Goal: Task Accomplishment & Management: Manage account settings

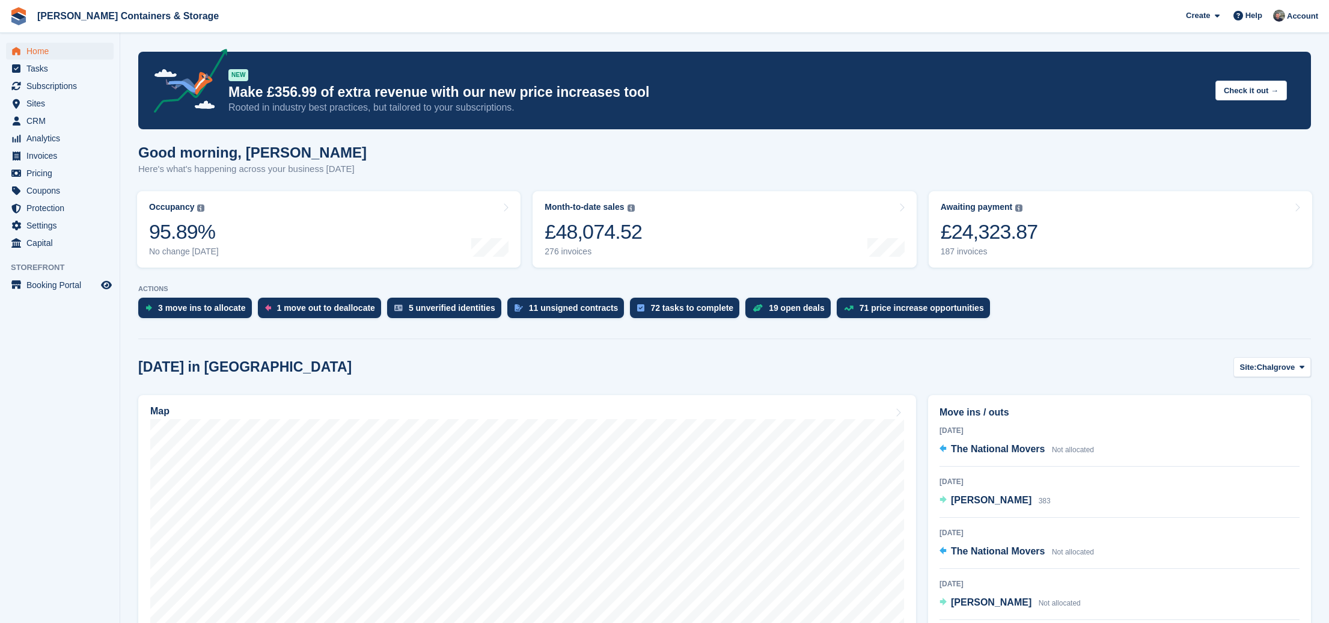
scroll to position [161, 0]
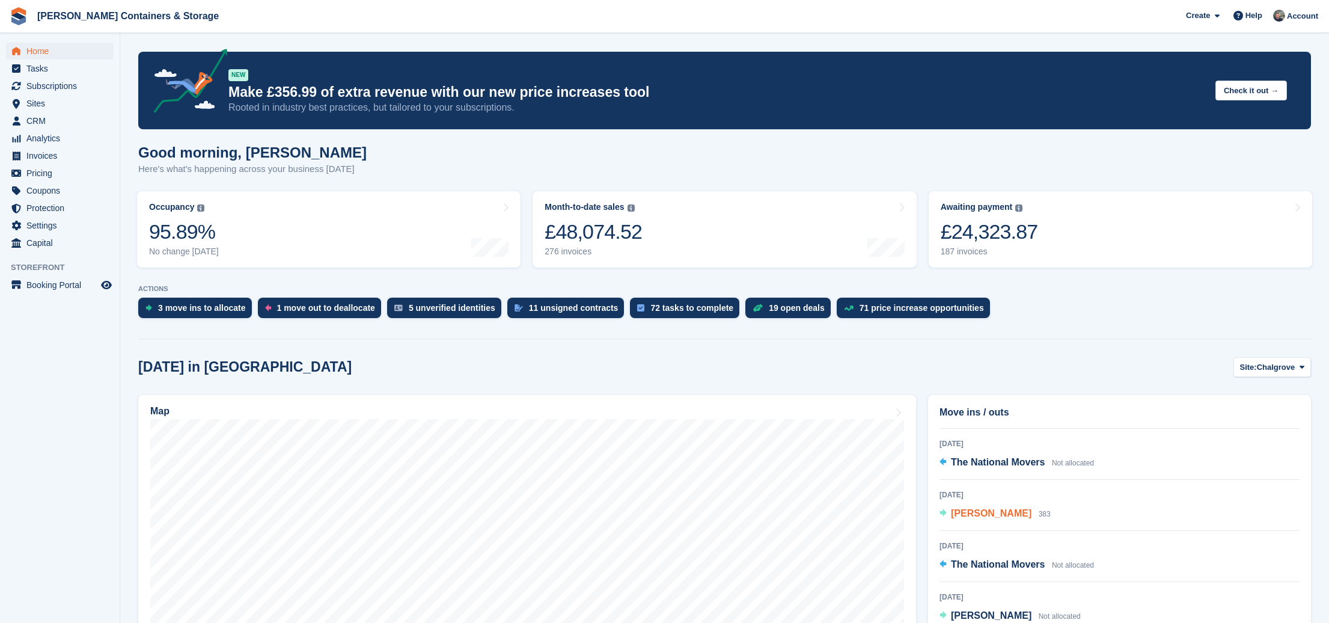
click at [990, 511] on span "Gunnar Aegisson" at bounding box center [991, 513] width 81 height 10
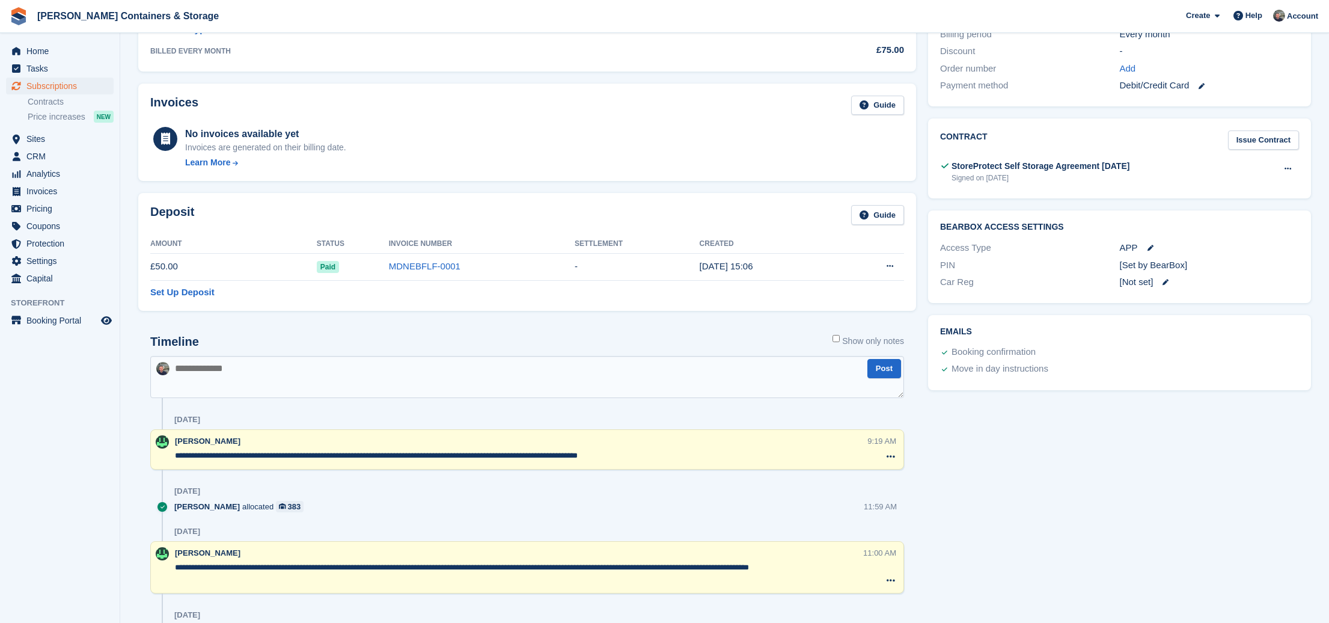
scroll to position [341, 0]
click at [53, 46] on span "Home" at bounding box center [62, 51] width 72 height 17
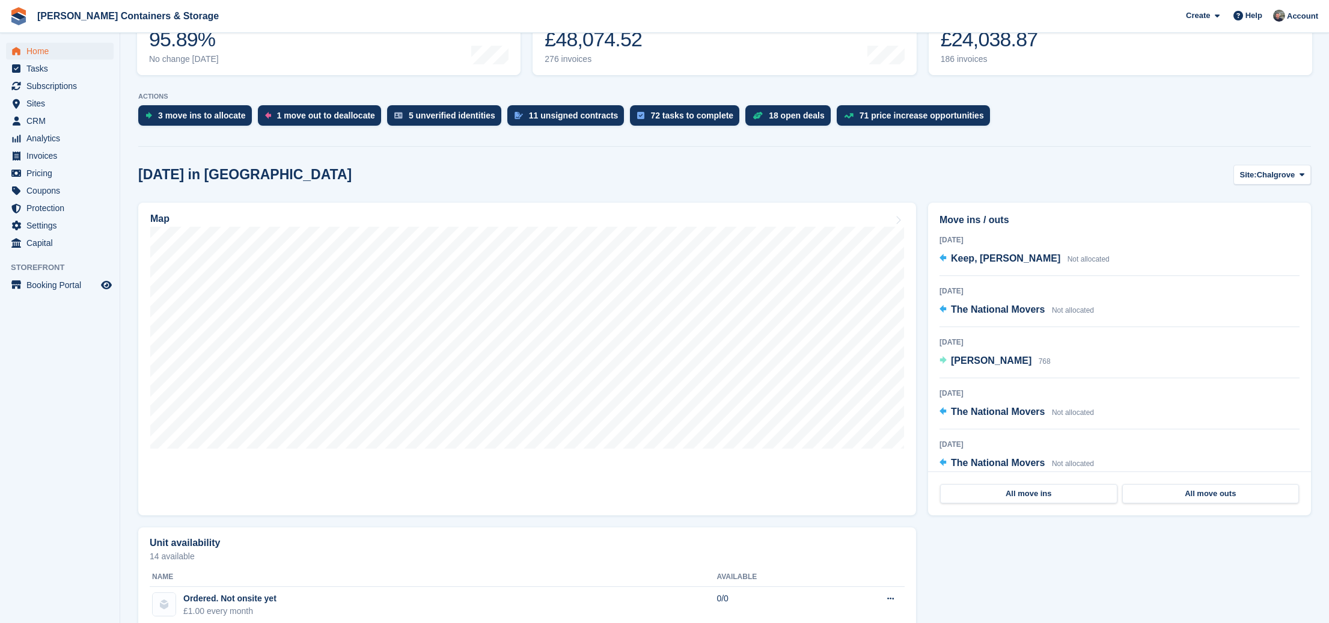
scroll to position [193, 0]
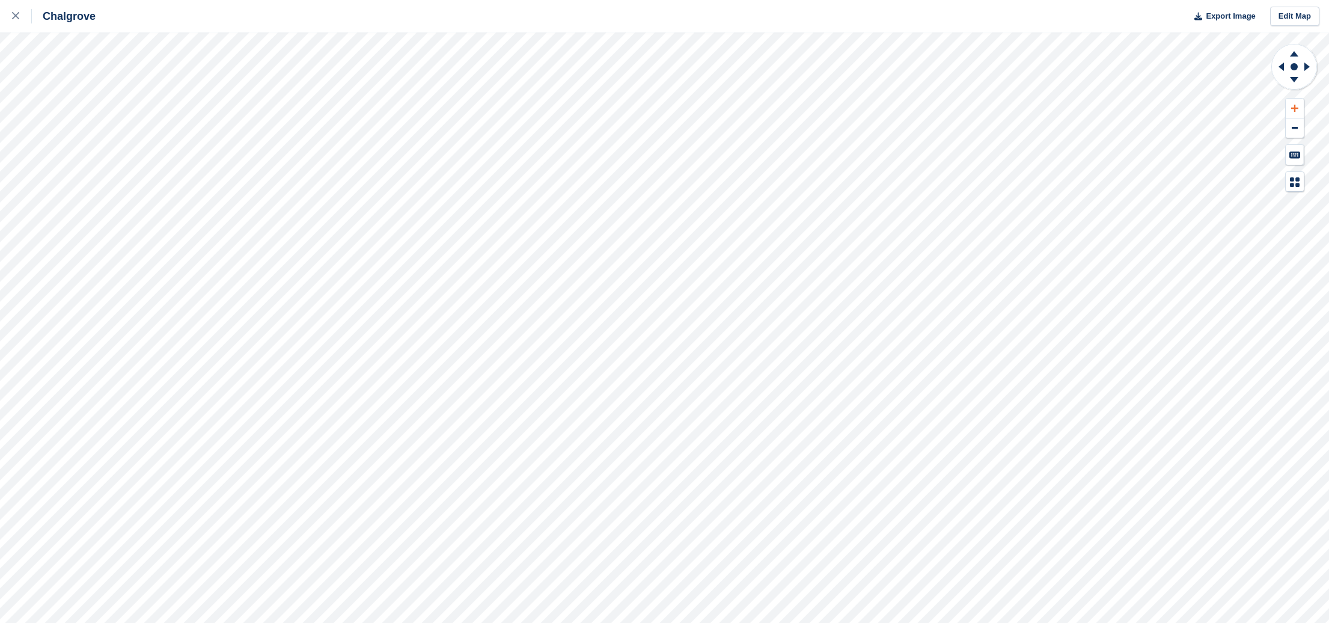
click at [1294, 106] on icon at bounding box center [1294, 108] width 7 height 7
click at [1296, 107] on icon at bounding box center [1294, 108] width 7 height 8
click at [1278, 66] on icon at bounding box center [1279, 66] width 15 height 31
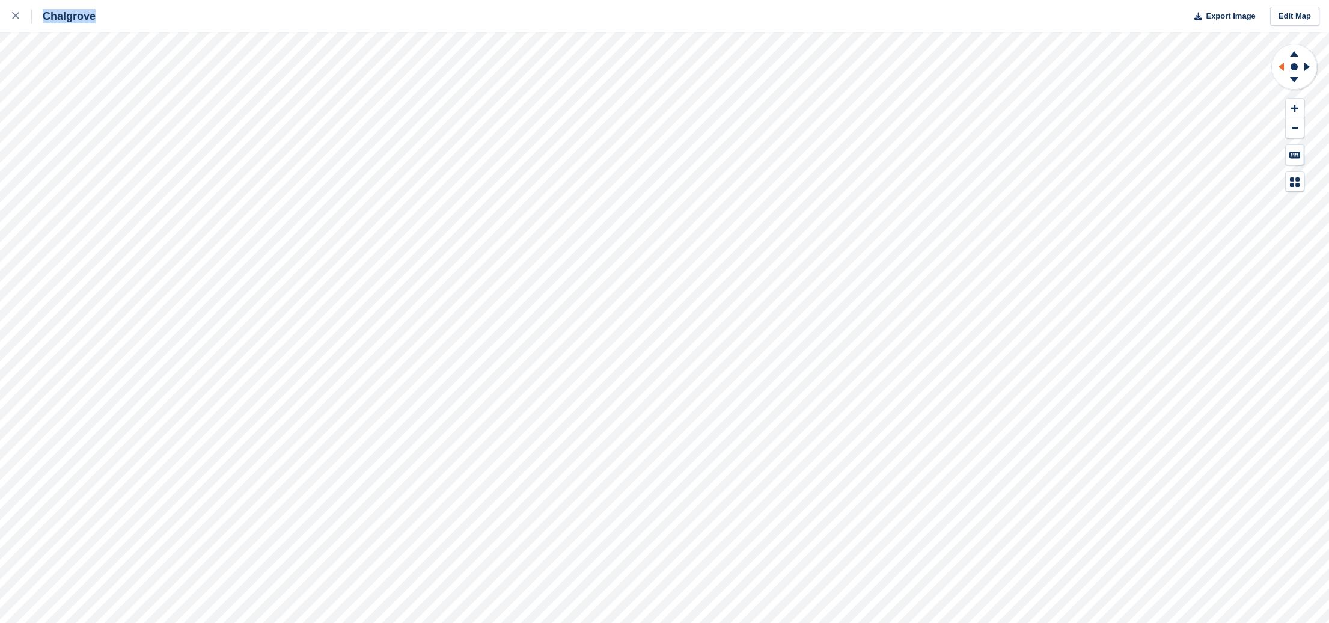
click at [1278, 66] on icon at bounding box center [1279, 66] width 15 height 31
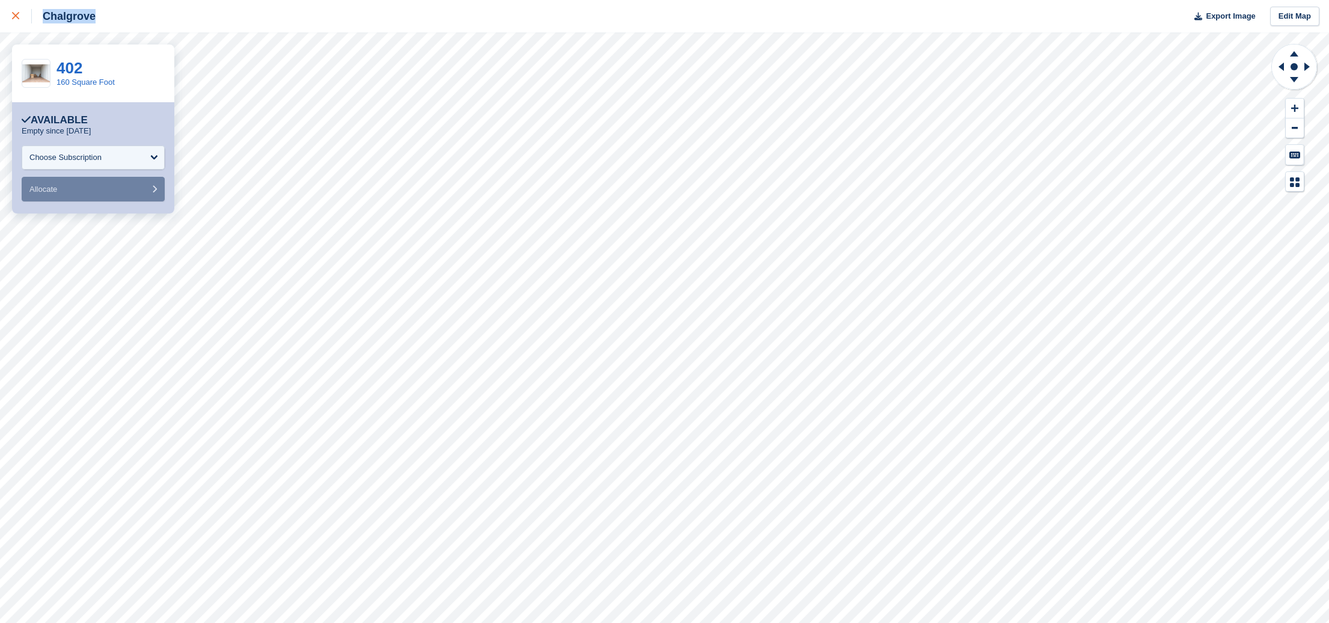
click at [16, 16] on icon at bounding box center [15, 15] width 7 height 7
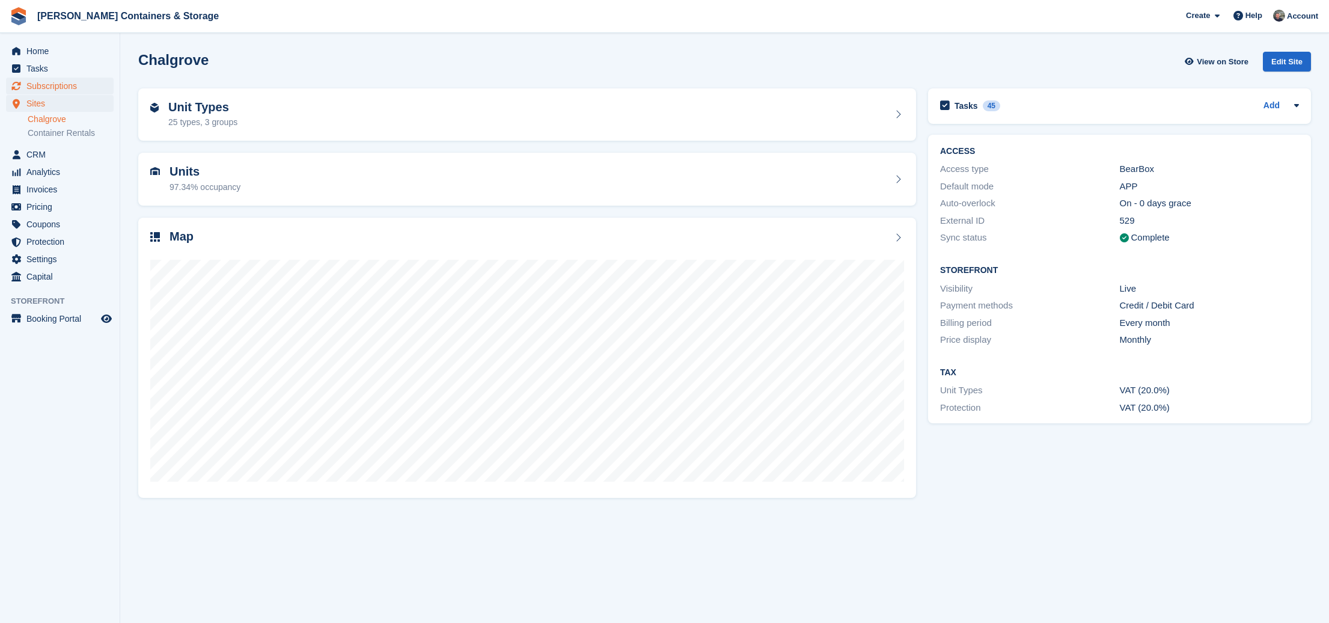
click at [56, 86] on span "Subscriptions" at bounding box center [62, 86] width 72 height 17
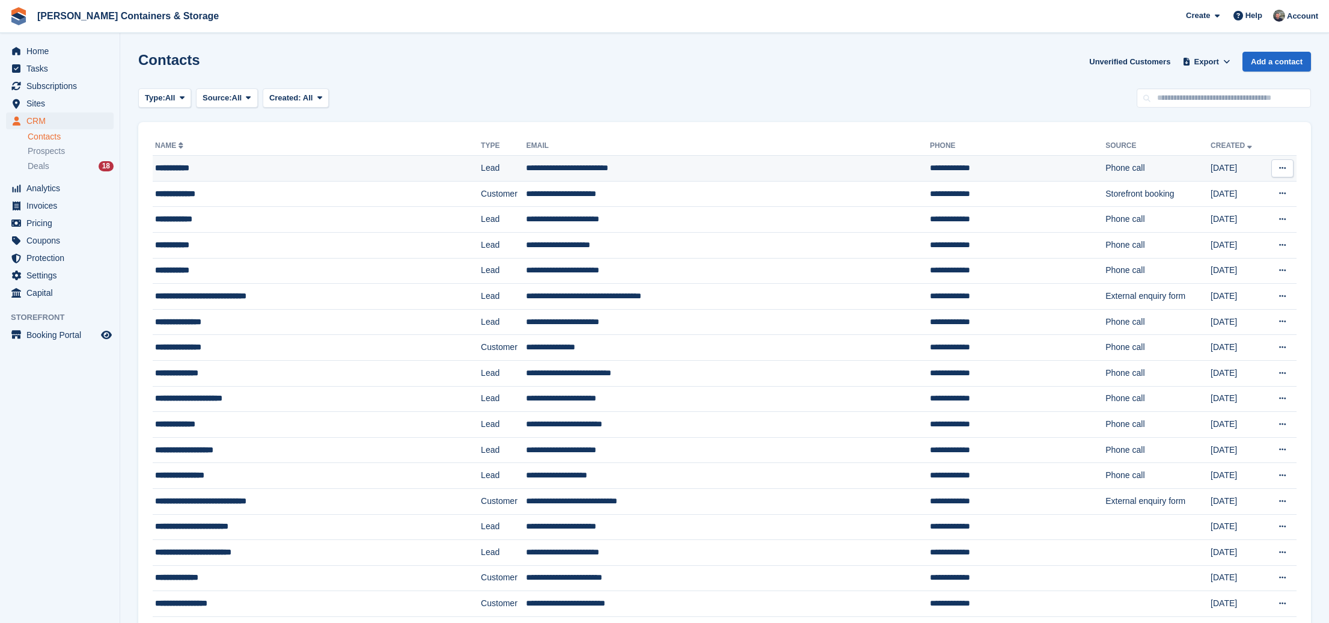
click at [240, 170] on div "**********" at bounding box center [286, 168] width 262 height 13
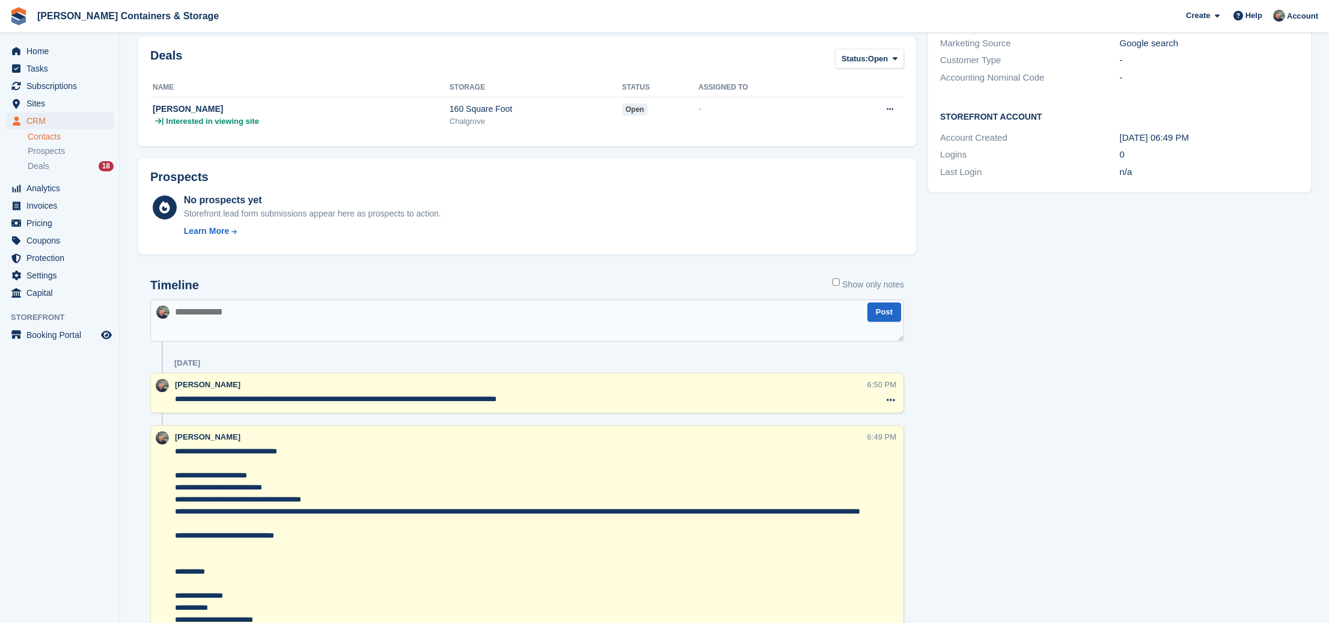
scroll to position [278, 0]
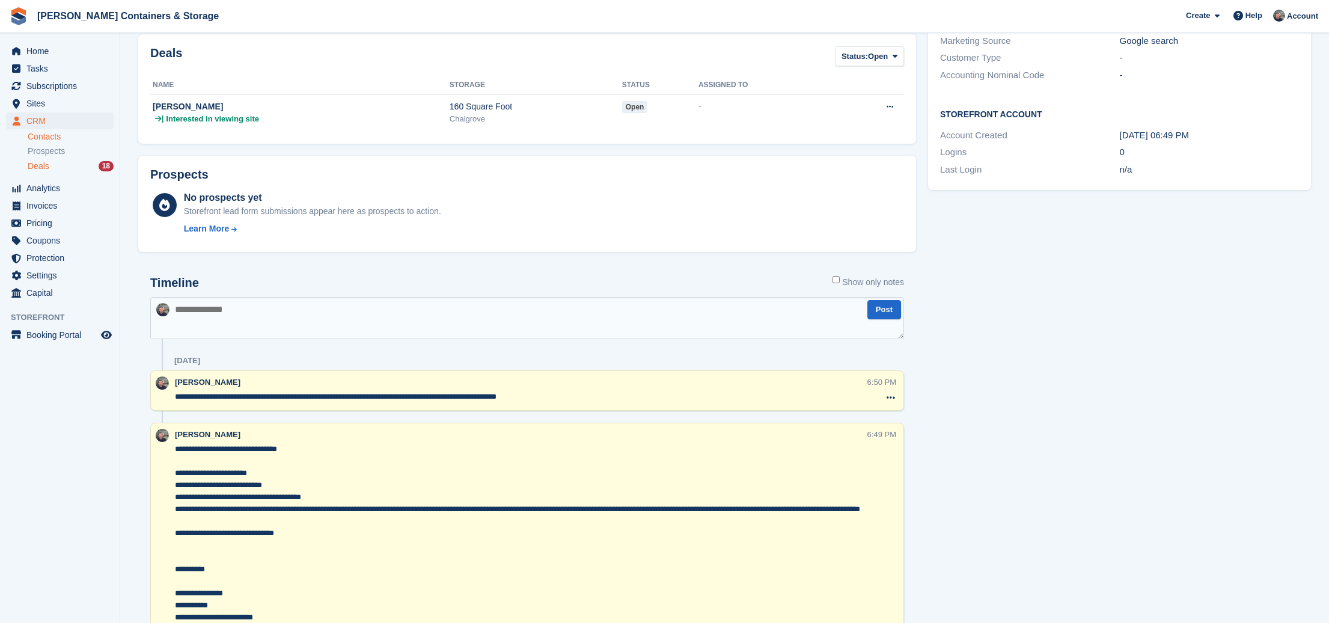
click at [64, 163] on div "Deals 18" at bounding box center [71, 165] width 86 height 11
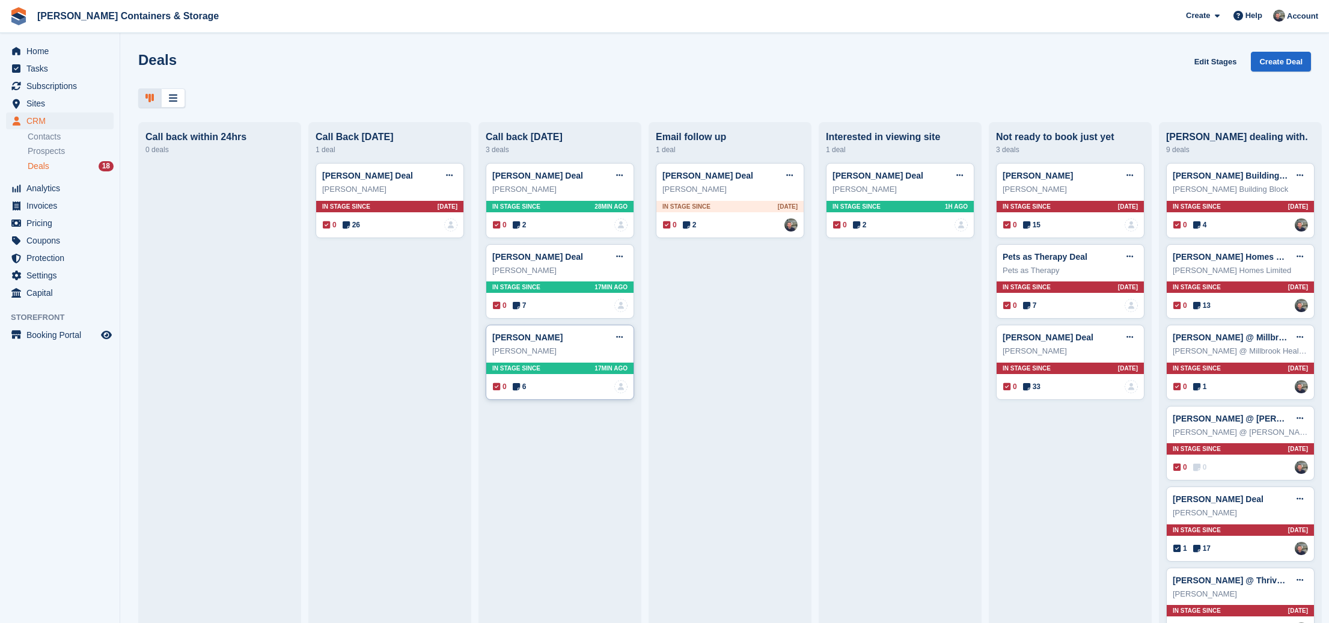
click at [522, 385] on span "6" at bounding box center [520, 386] width 14 height 11
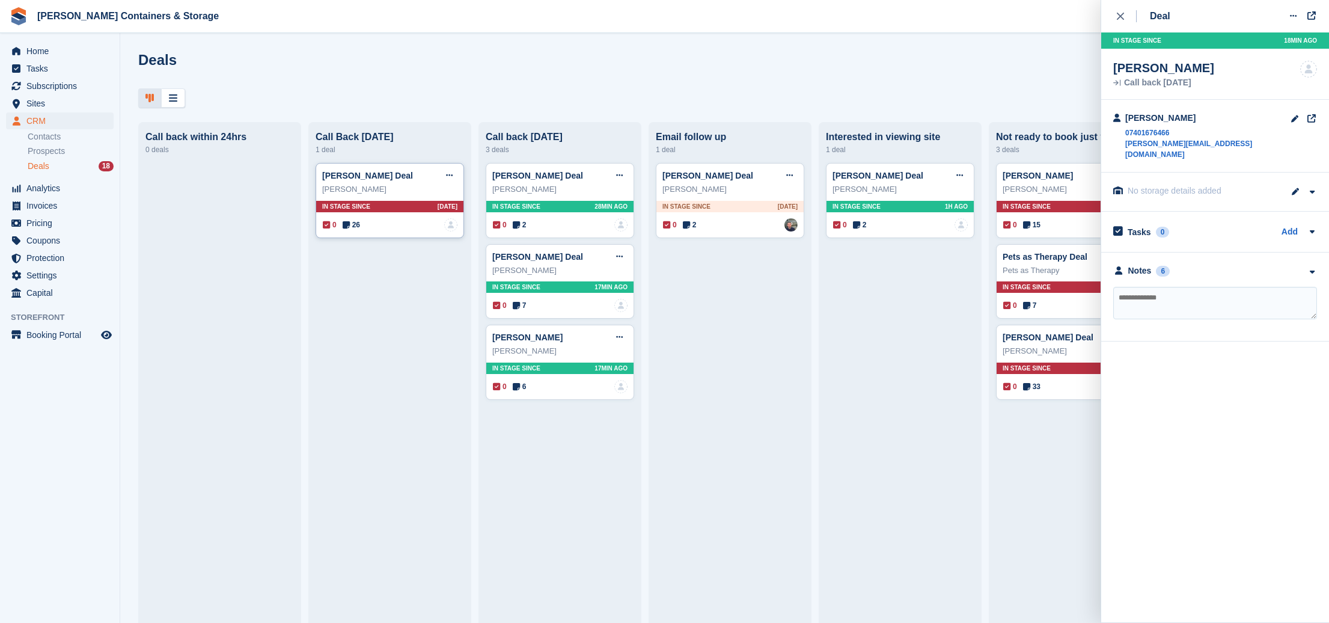
click at [353, 228] on span "26" at bounding box center [351, 224] width 17 height 11
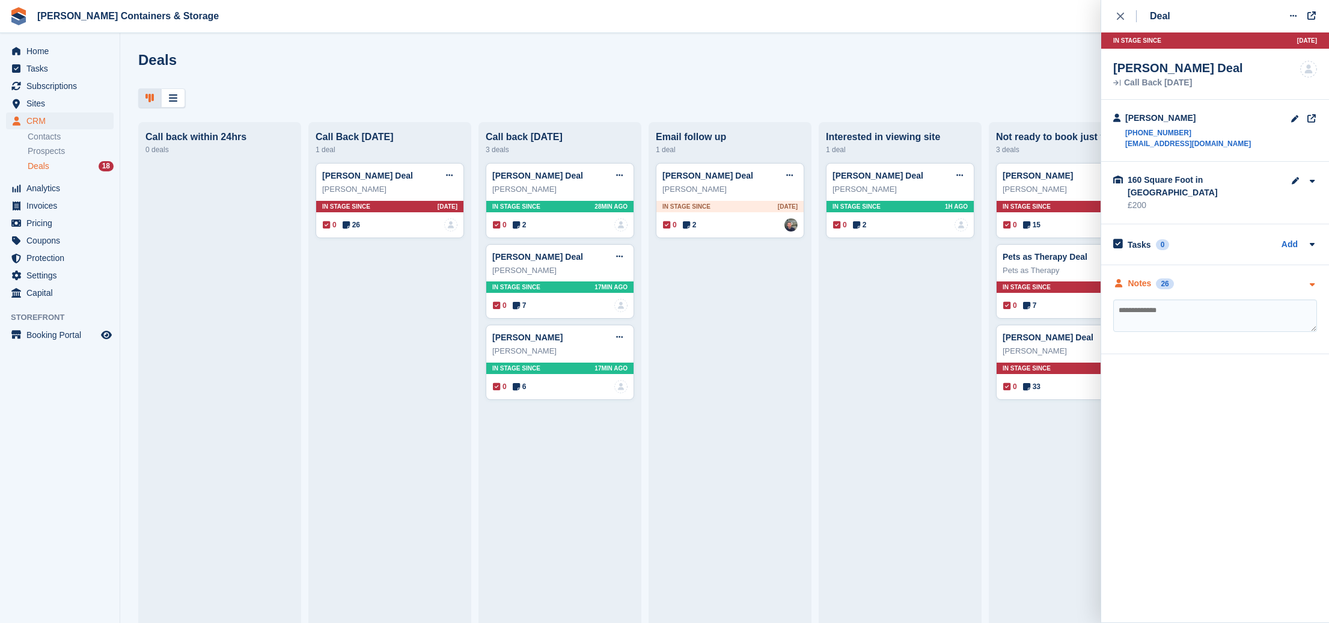
click at [1156, 277] on div "Notes 26" at bounding box center [1143, 283] width 61 height 13
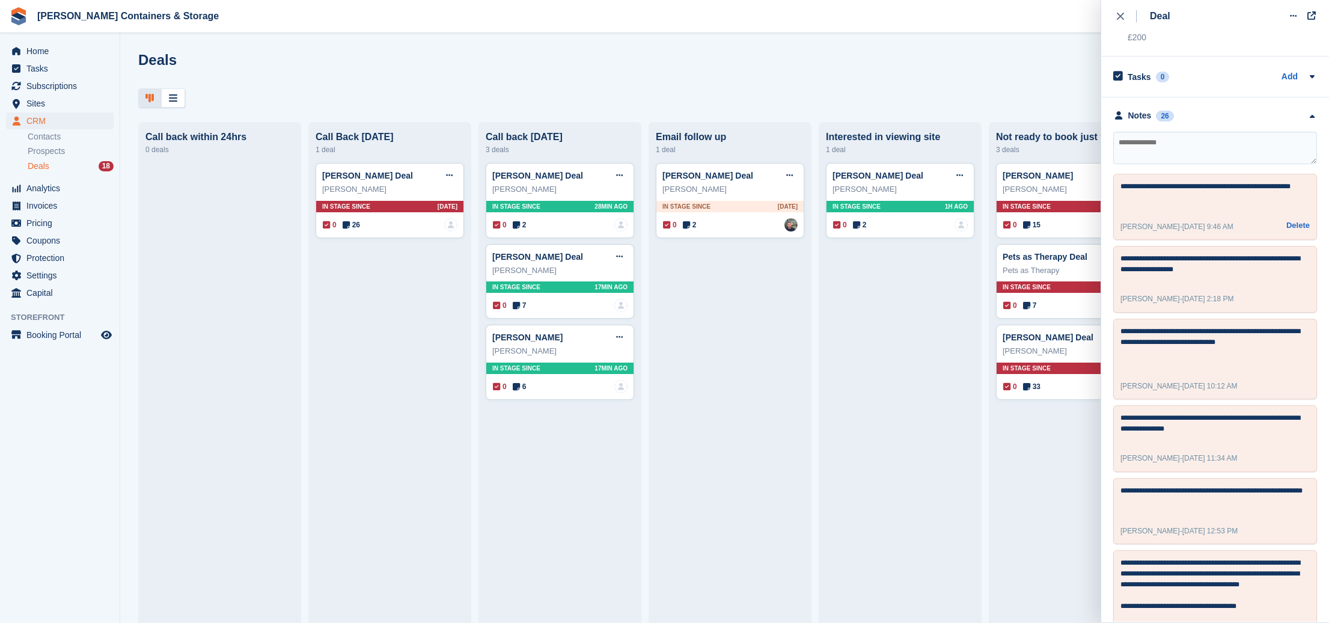
scroll to position [206, 0]
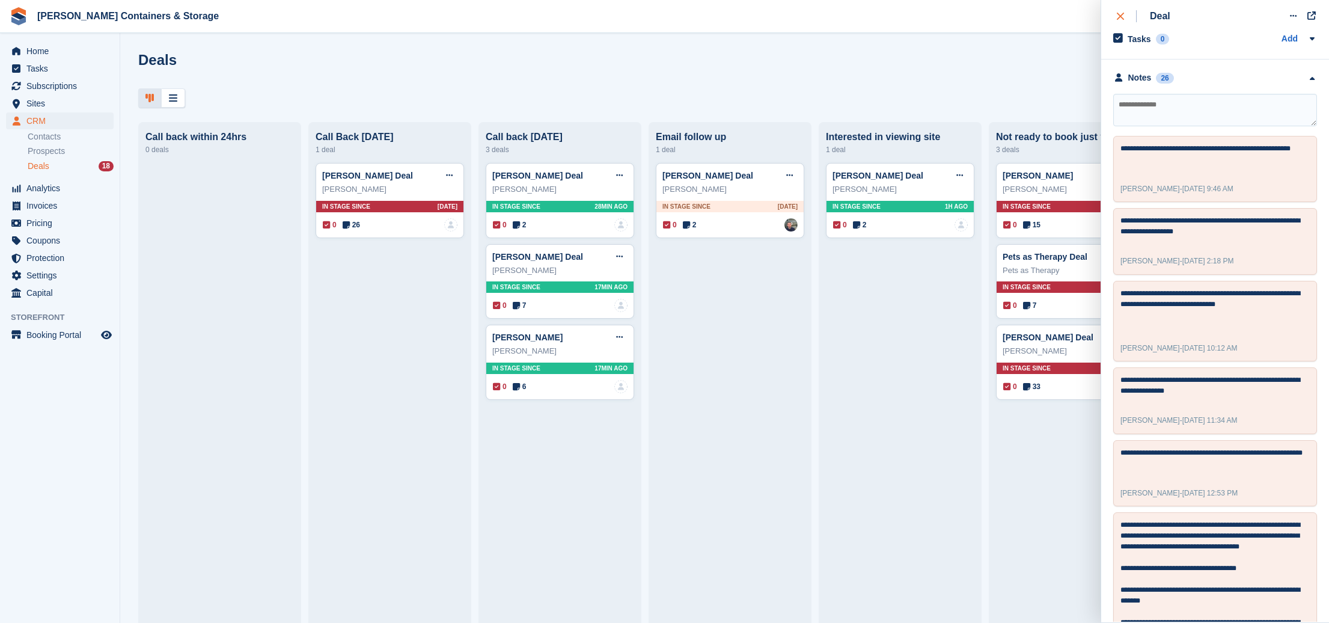
click at [1116, 22] on button "close" at bounding box center [1126, 16] width 27 height 32
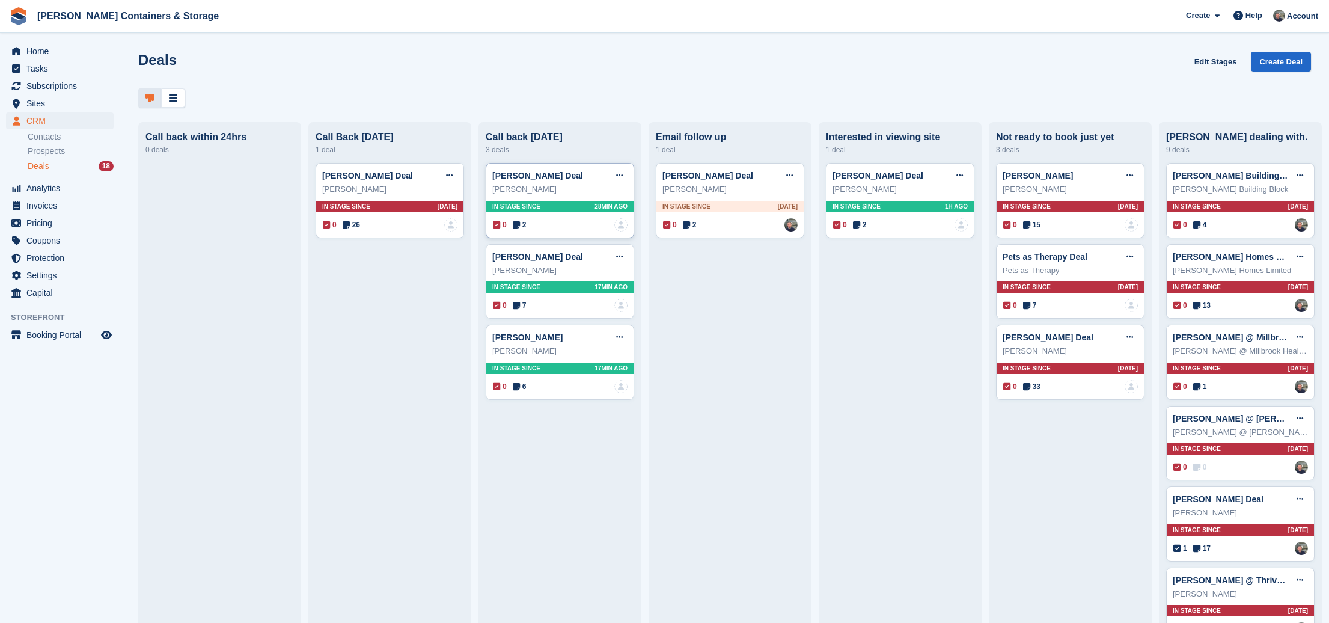
click at [530, 222] on div "0 2 No one is assigned to this deal" at bounding box center [560, 224] width 135 height 13
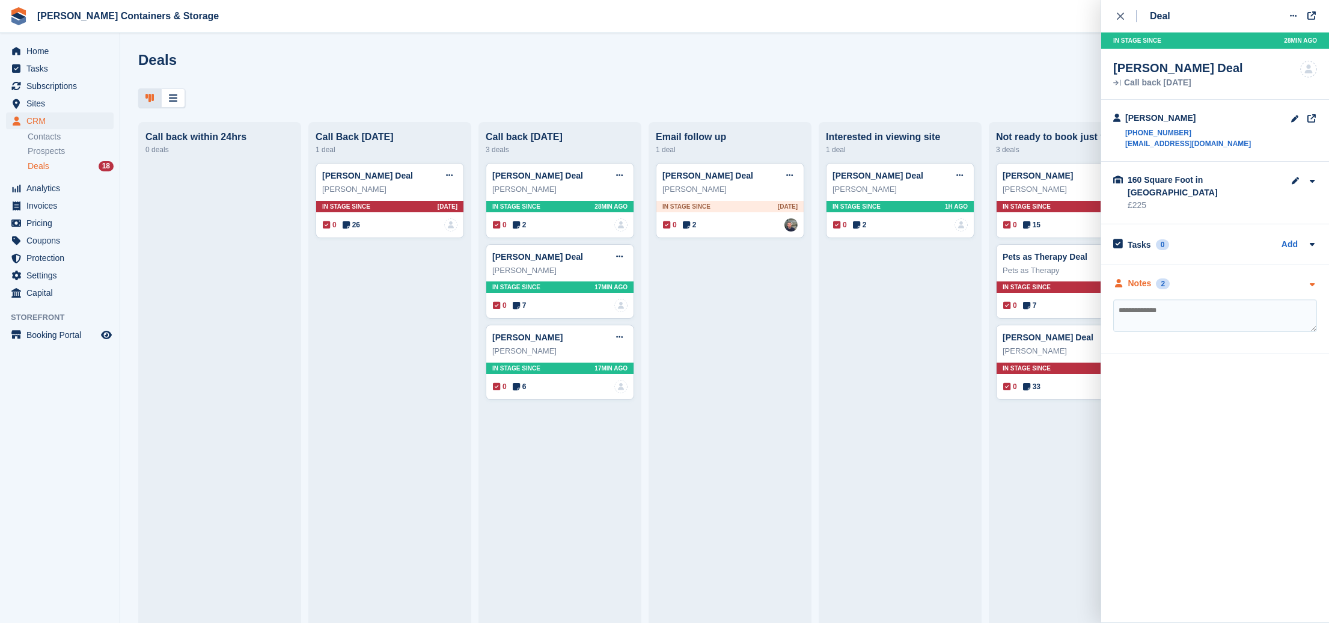
click at [1141, 277] on div "Notes" at bounding box center [1139, 283] width 23 height 13
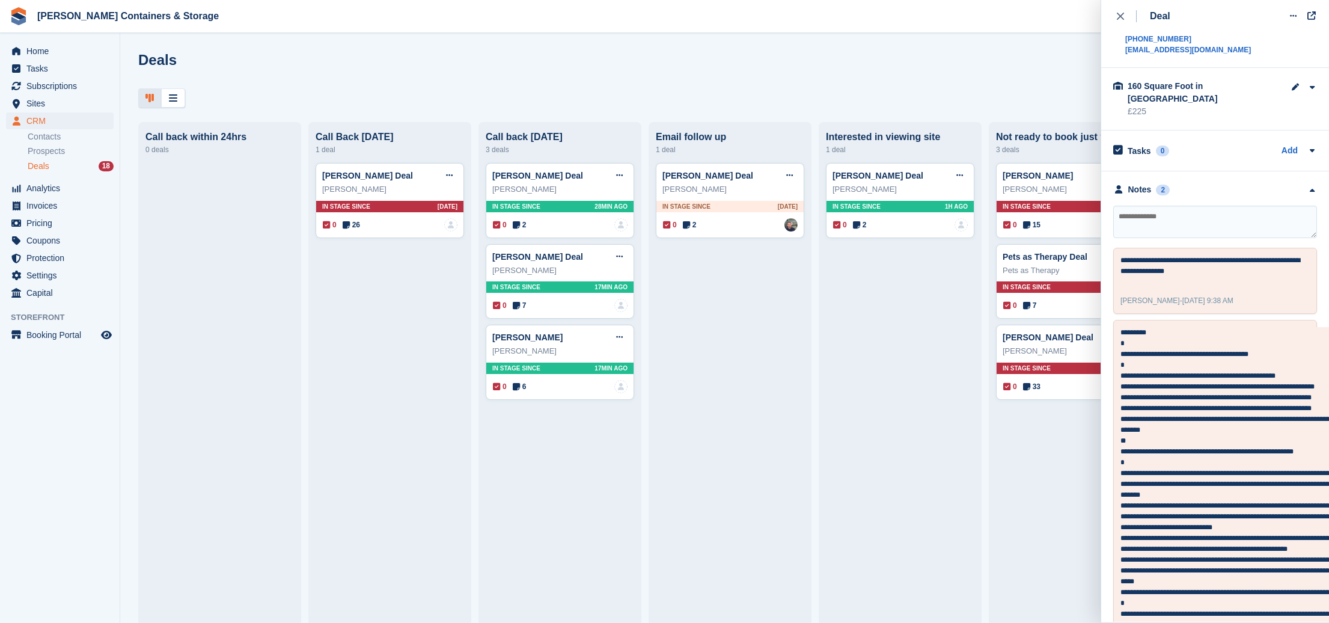
scroll to position [92, 0]
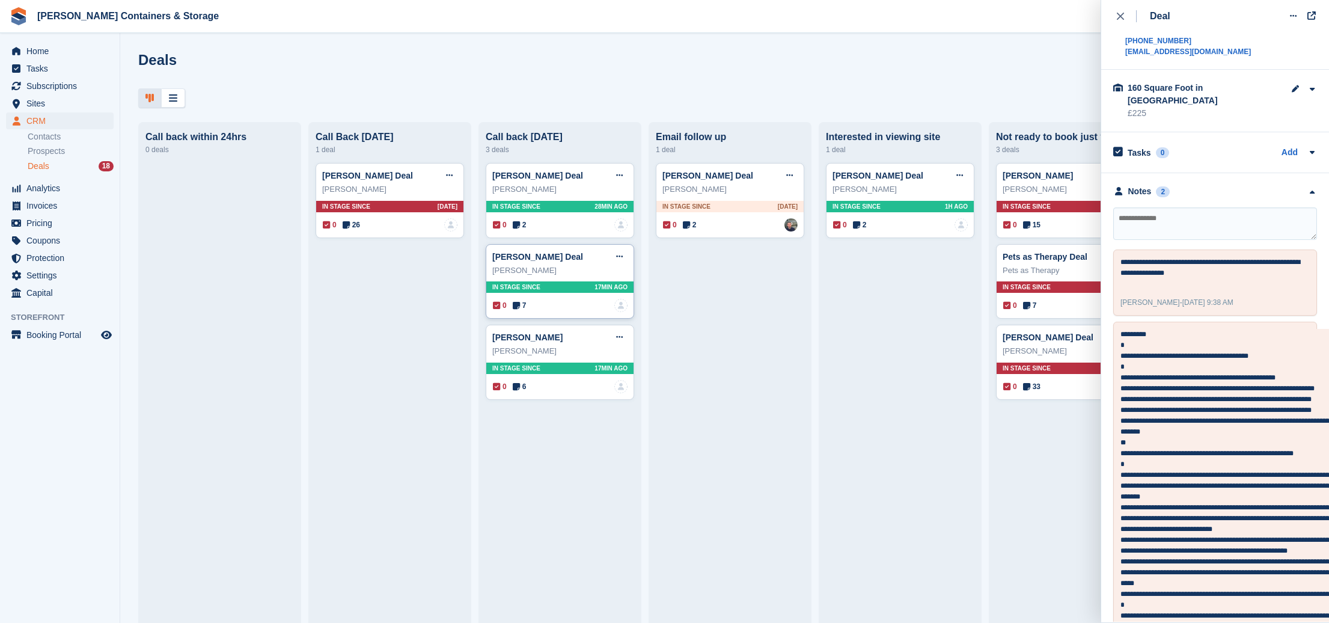
click at [521, 305] on span "7" at bounding box center [520, 305] width 14 height 11
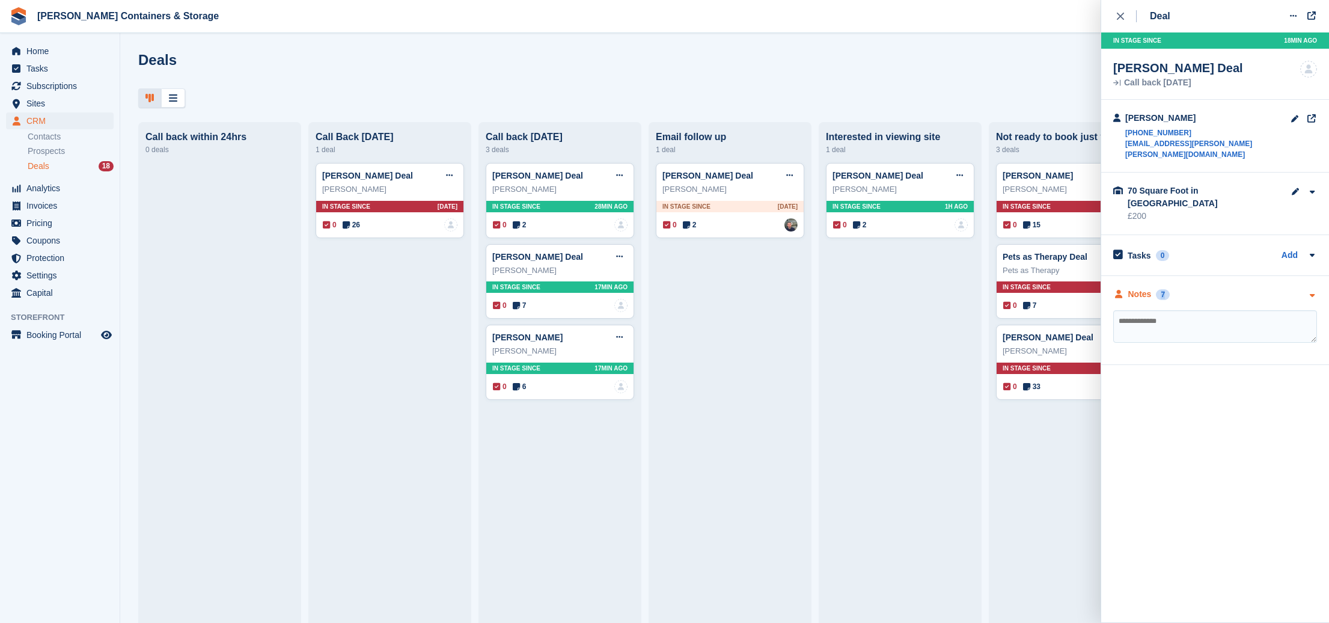
click at [1139, 276] on div "**********" at bounding box center [1215, 320] width 228 height 89
click at [1136, 288] on div "Notes" at bounding box center [1139, 294] width 23 height 13
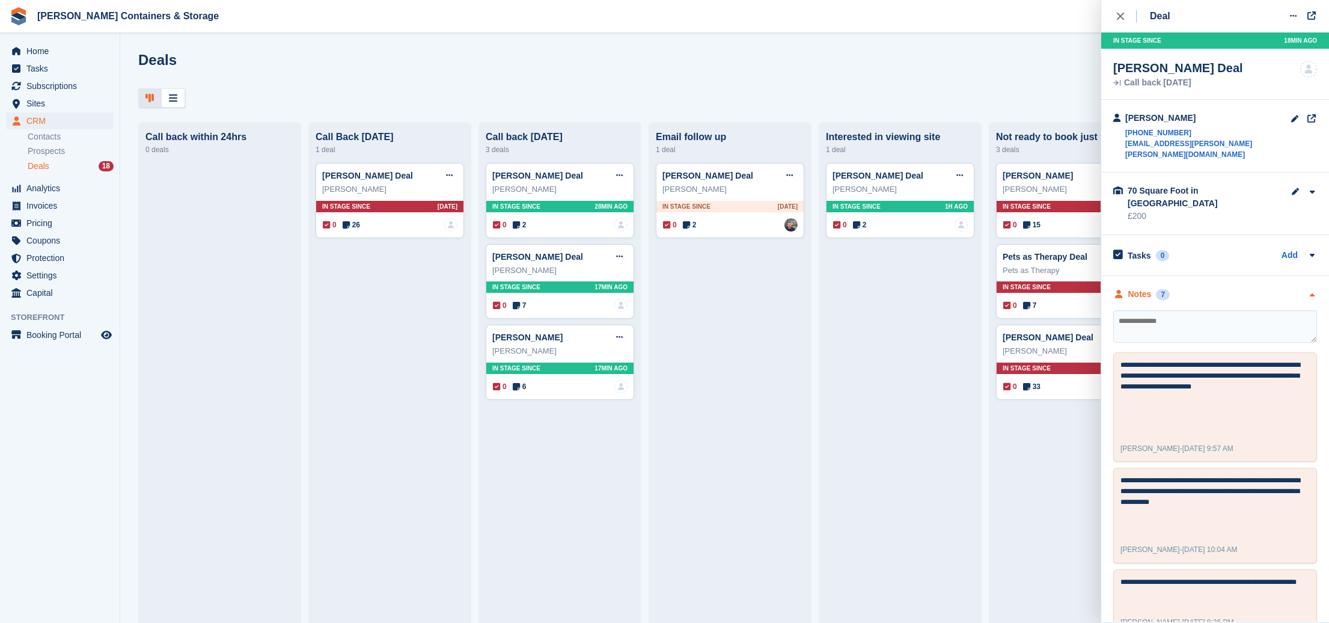
click at [1155, 288] on div "Notes 7" at bounding box center [1141, 294] width 56 height 13
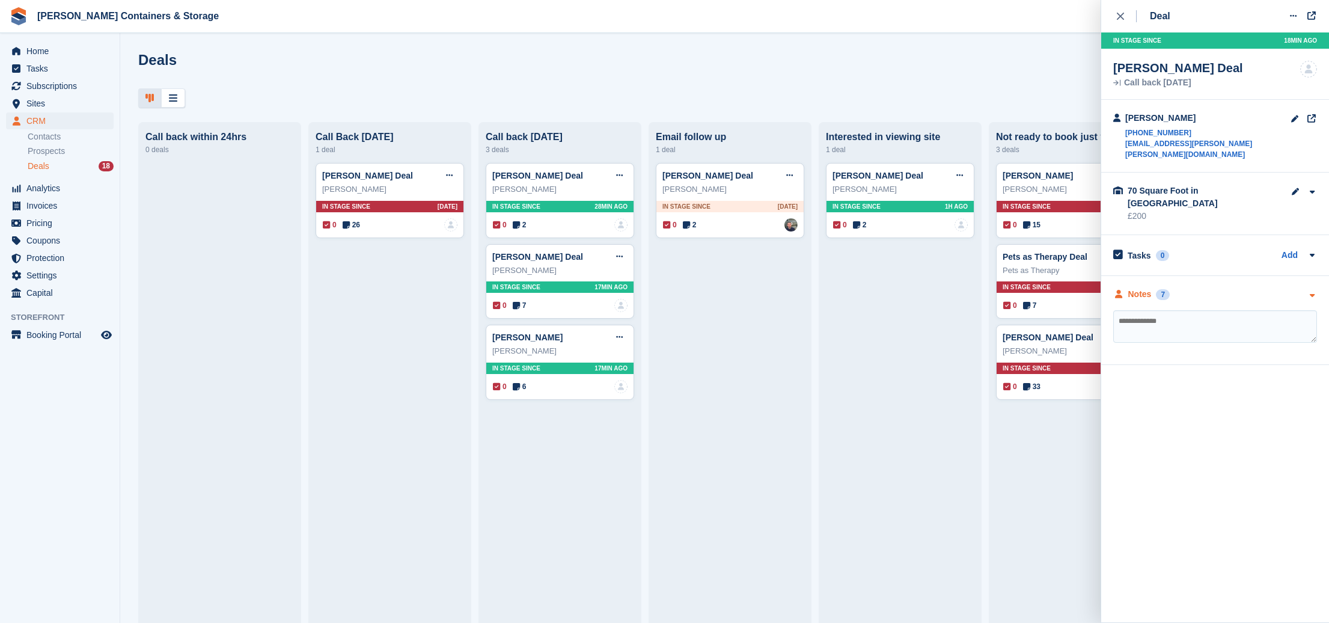
click at [1154, 288] on div "Notes 7" at bounding box center [1141, 294] width 56 height 13
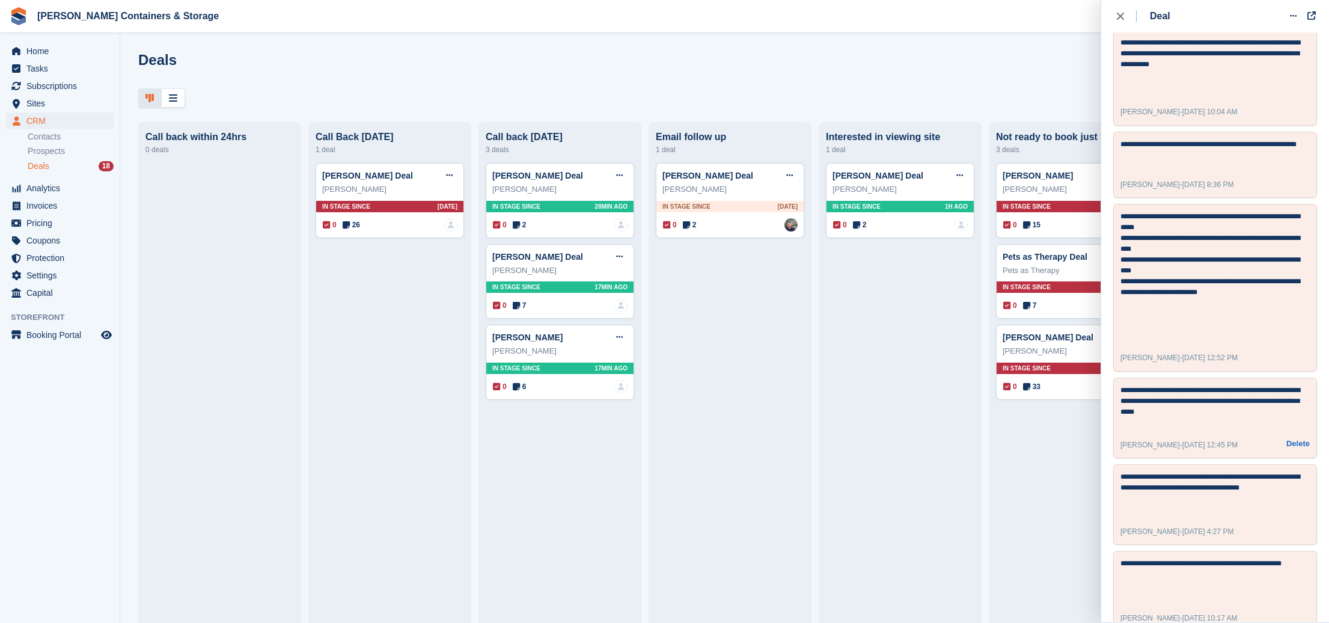
scroll to position [437, 0]
click at [517, 260] on link "Lorne Halford Deal" at bounding box center [537, 257] width 91 height 10
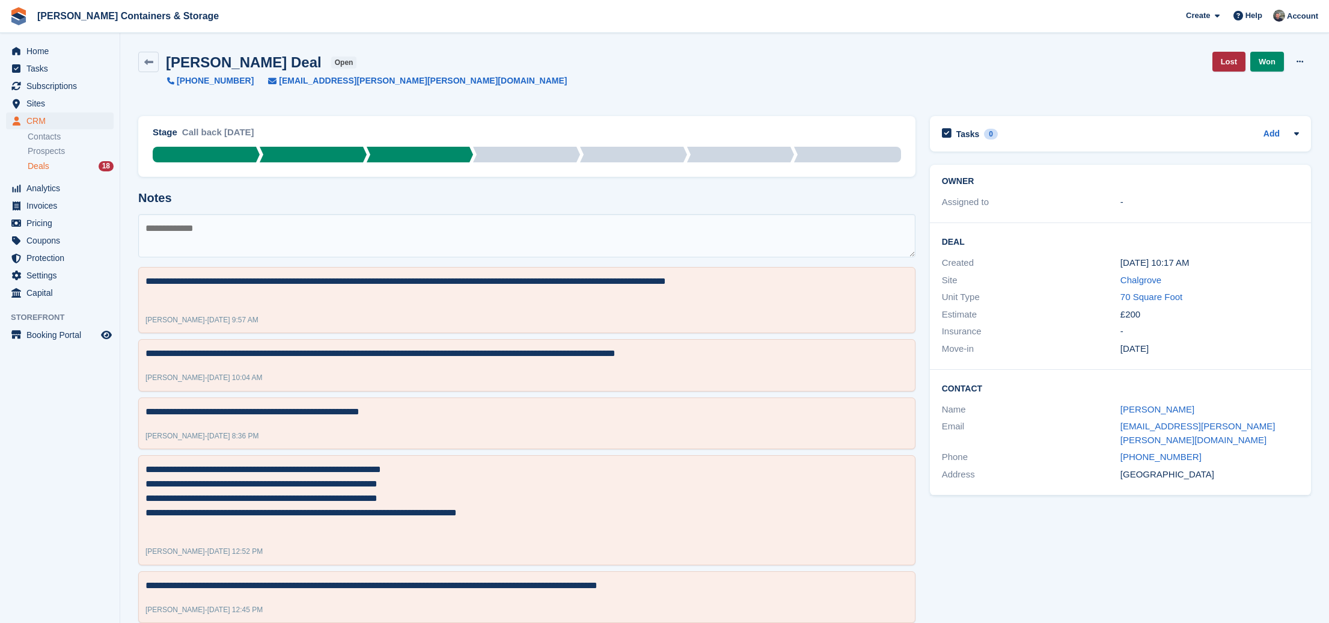
drag, startPoint x: 1238, startPoint y: 47, endPoint x: 1221, endPoint y: 59, distance: 21.2
click at [1233, 52] on div "Lorne Halford Deal open +447795173325 lorne.halford@treston.com Lost Won Edit D…" at bounding box center [724, 76] width 1187 height 64
drag, startPoint x: 1220, startPoint y: 61, endPoint x: 1073, endPoint y: 136, distance: 164.7
click at [1221, 61] on link "Lost" at bounding box center [1228, 62] width 33 height 20
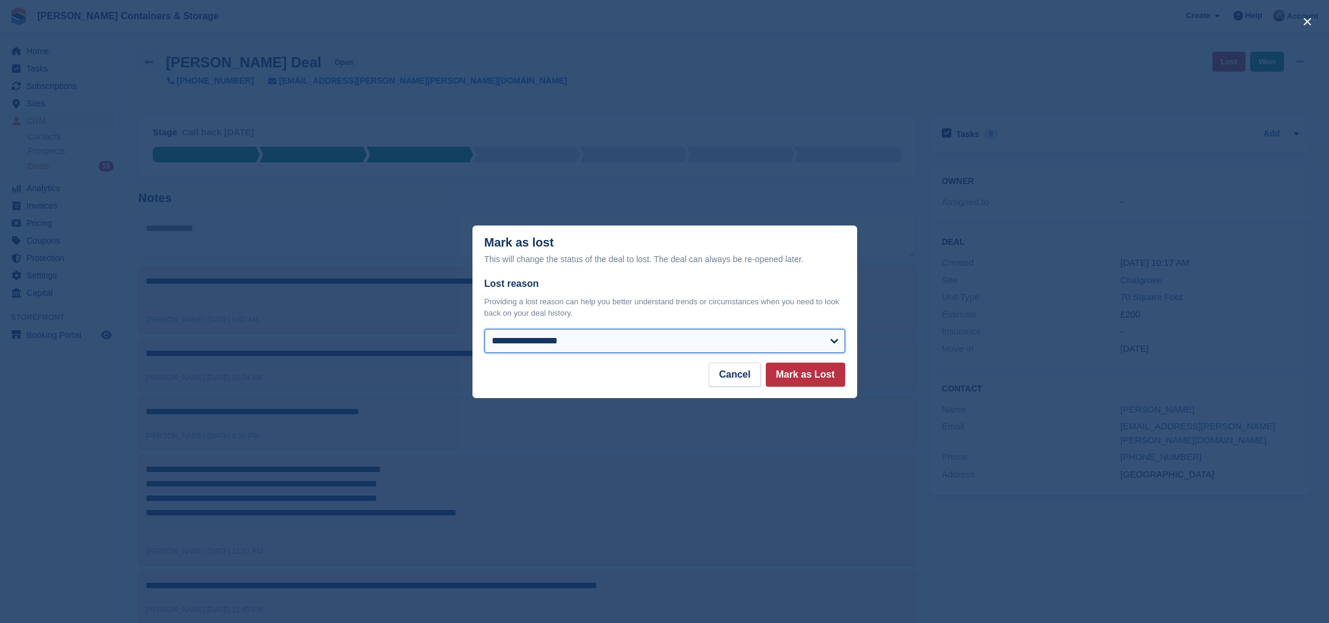
select select "**********"
click at [805, 377] on button "Mark as Lost" at bounding box center [805, 374] width 79 height 24
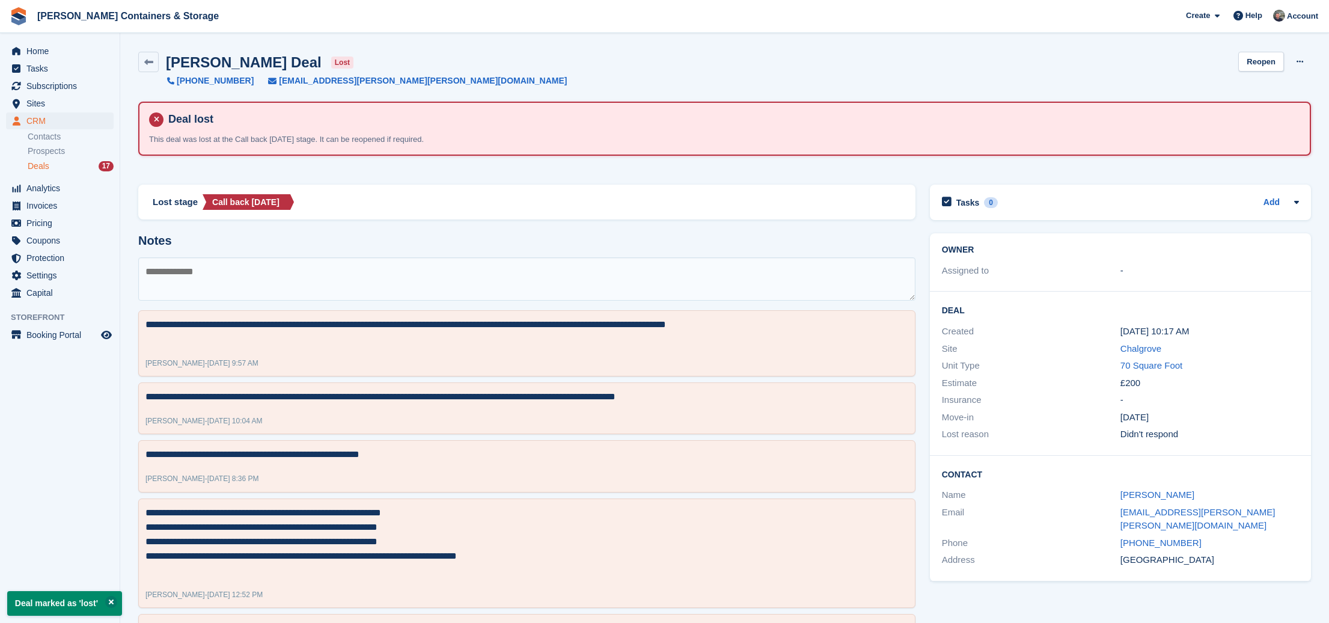
click at [51, 174] on div "CRM CRM CRM Contacts Prospects Deals 17 Contacts Prospects Deals 17" at bounding box center [60, 145] width 120 height 67
click at [50, 168] on div "Deals 17" at bounding box center [71, 165] width 86 height 11
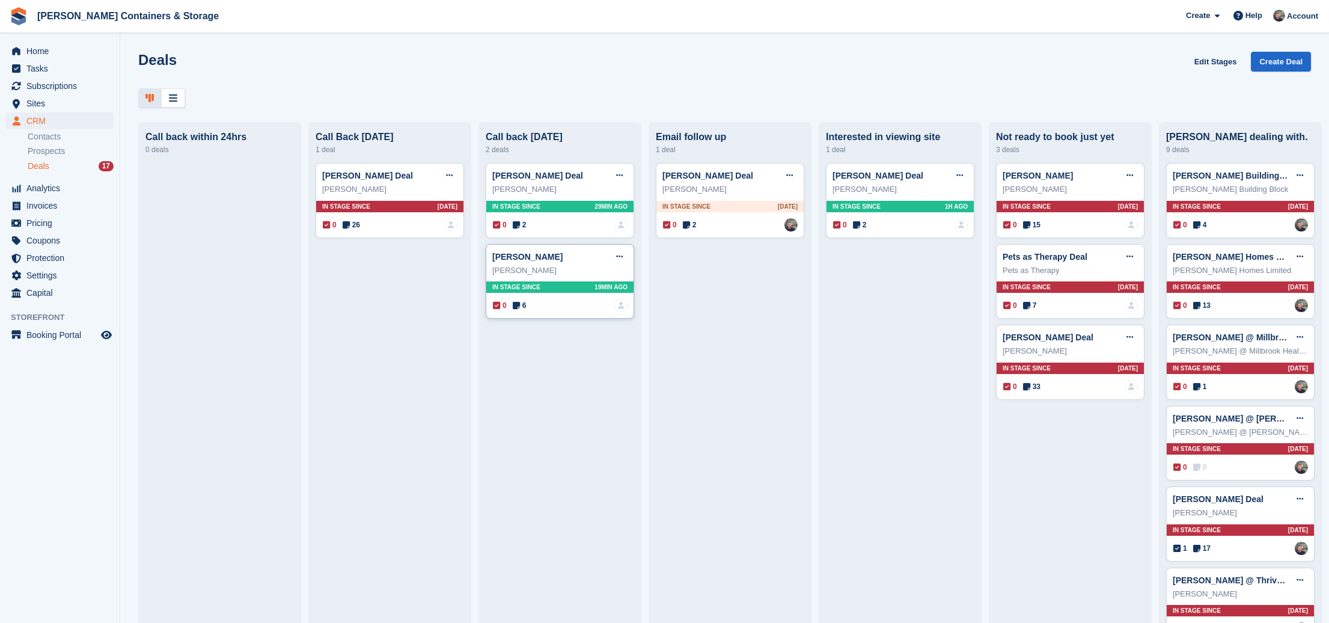
click at [523, 304] on span "6" at bounding box center [520, 305] width 14 height 11
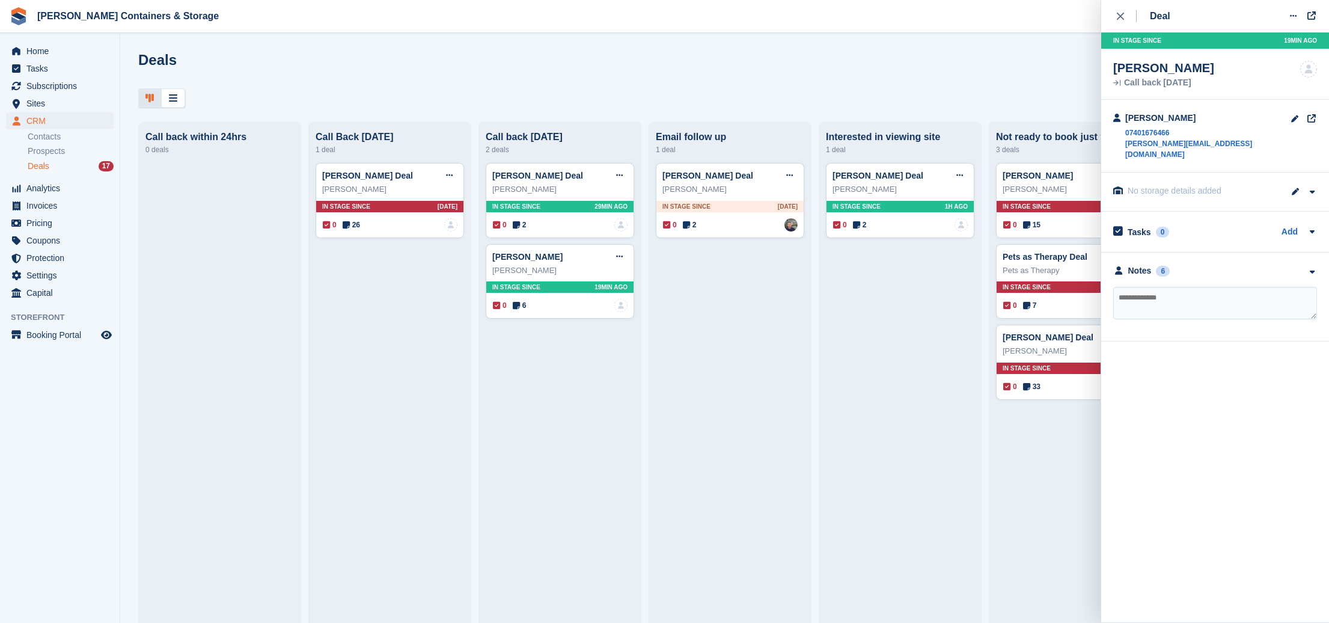
click at [1157, 253] on div "**********" at bounding box center [1215, 296] width 228 height 89
click at [1155, 264] on div "Notes 6" at bounding box center [1141, 270] width 56 height 13
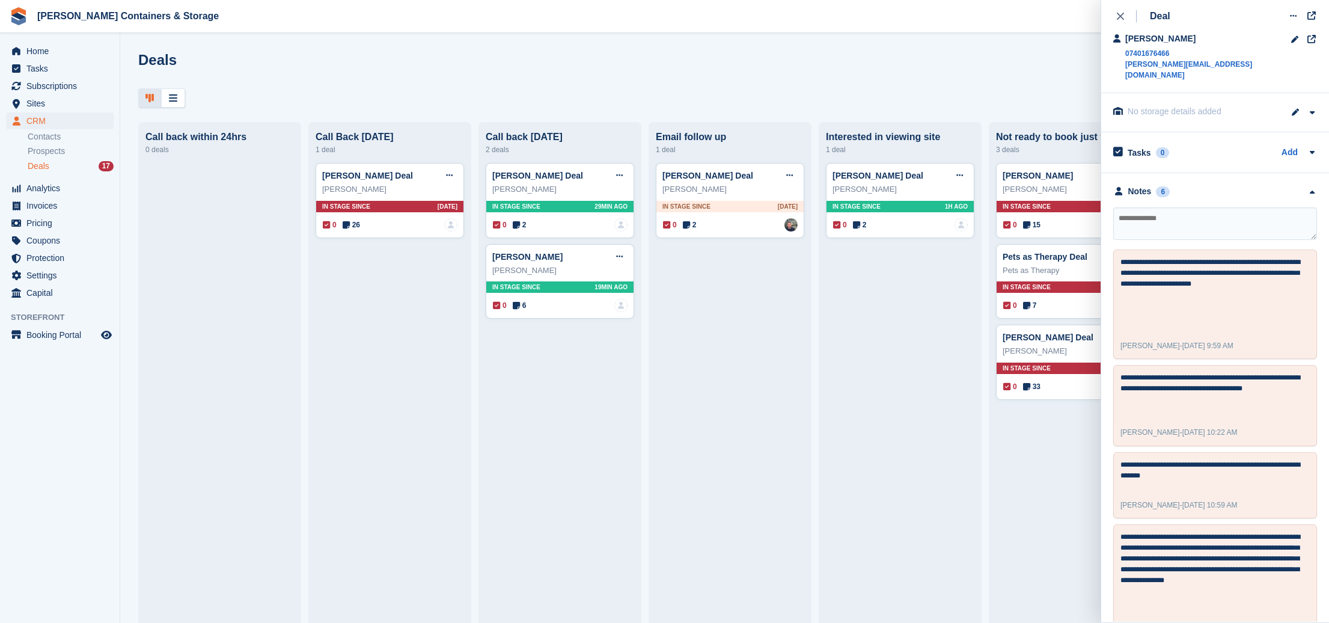
drag, startPoint x: 1124, startPoint y: 14, endPoint x: 1152, endPoint y: 55, distance: 50.2
click at [1124, 14] on div "close" at bounding box center [1126, 16] width 20 height 12
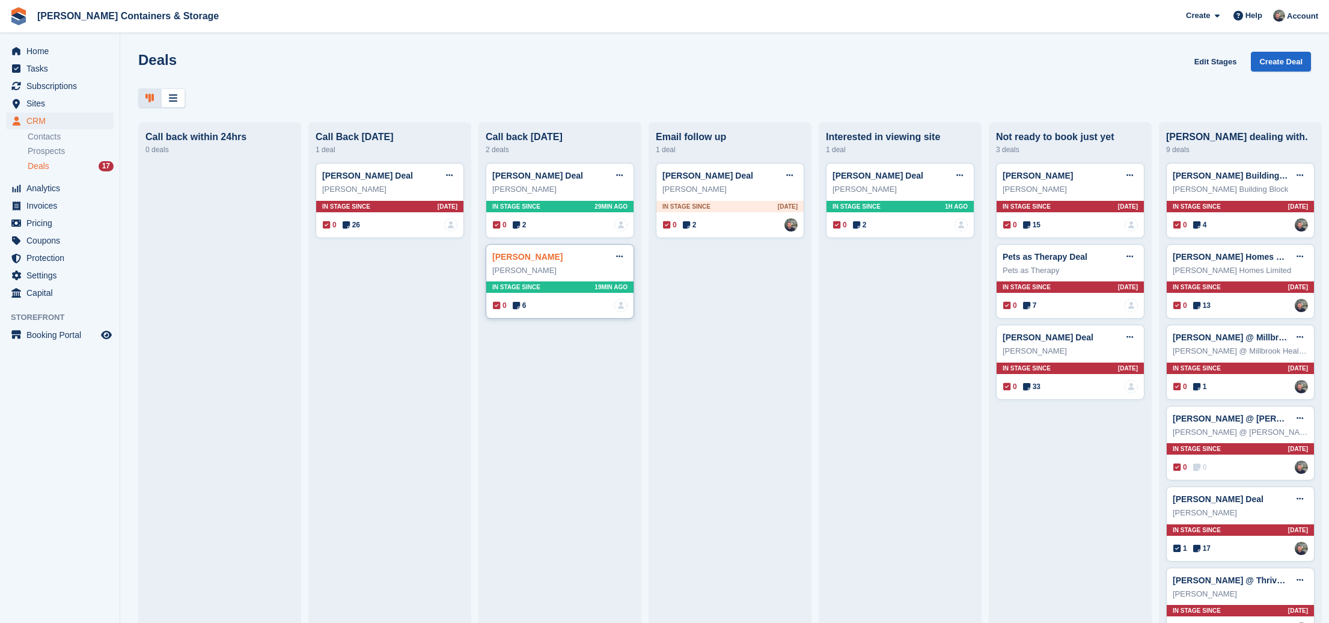
click at [531, 255] on link "andrew d holland Deal" at bounding box center [527, 257] width 70 height 10
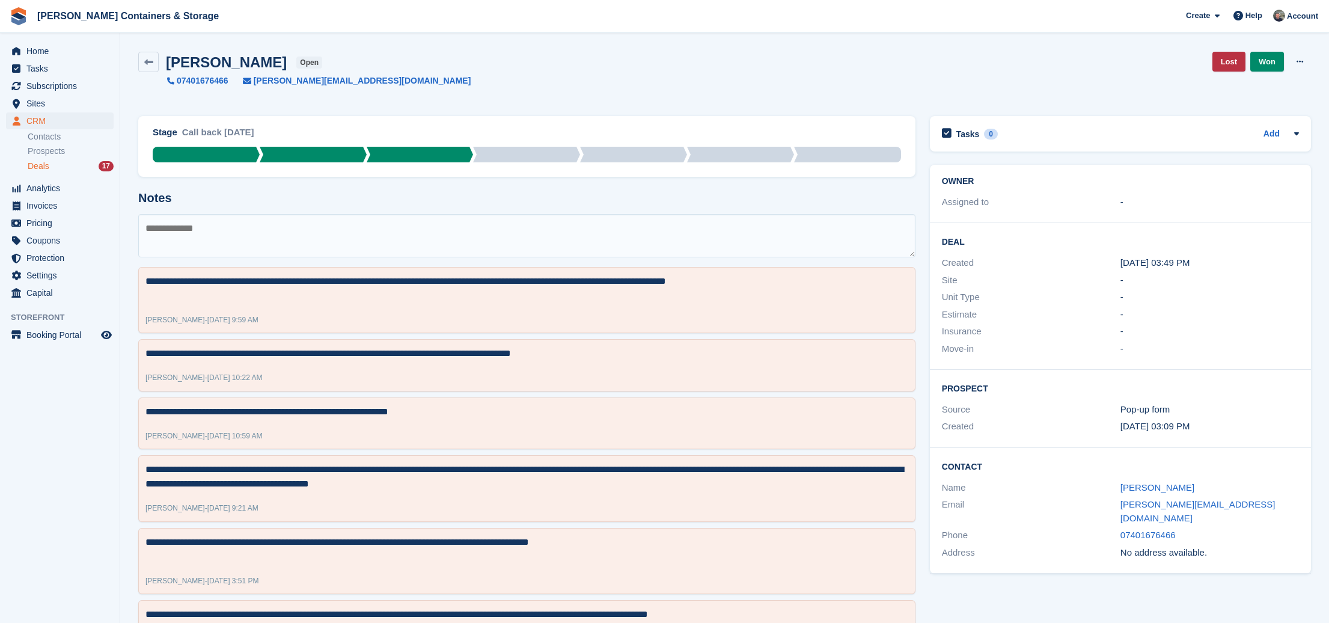
click at [1227, 59] on link "Lost" at bounding box center [1228, 62] width 33 height 20
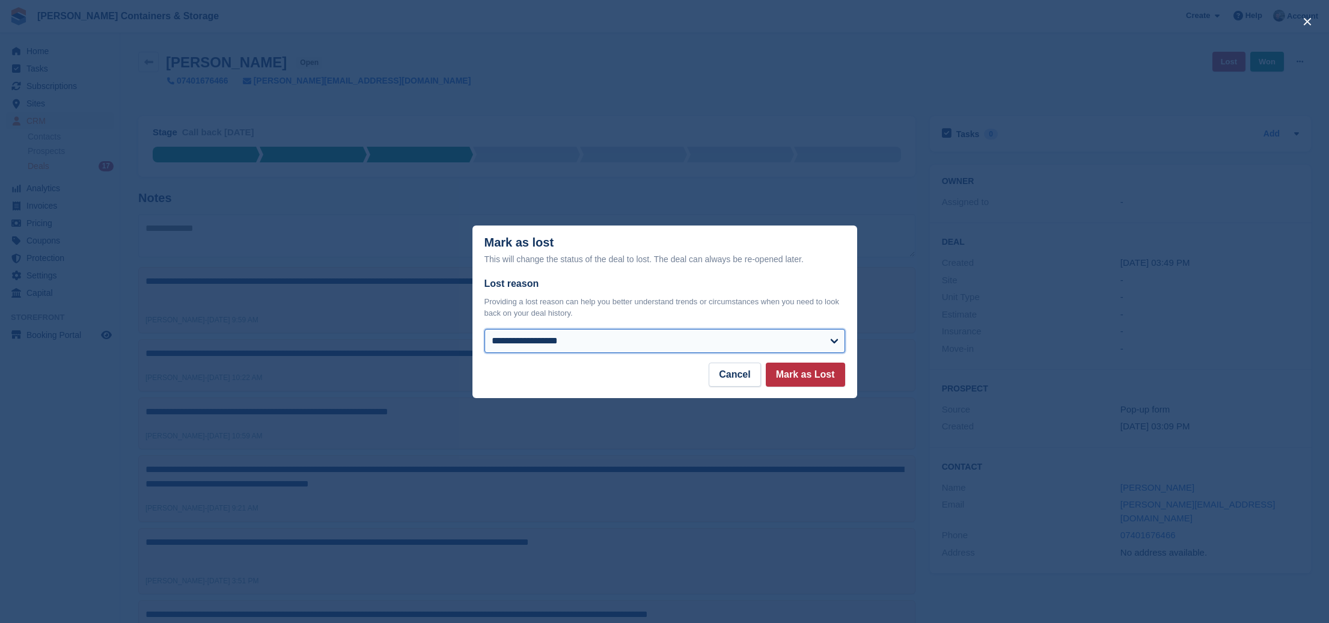
select select "**********"
click at [815, 374] on button "Mark as Lost" at bounding box center [805, 374] width 79 height 24
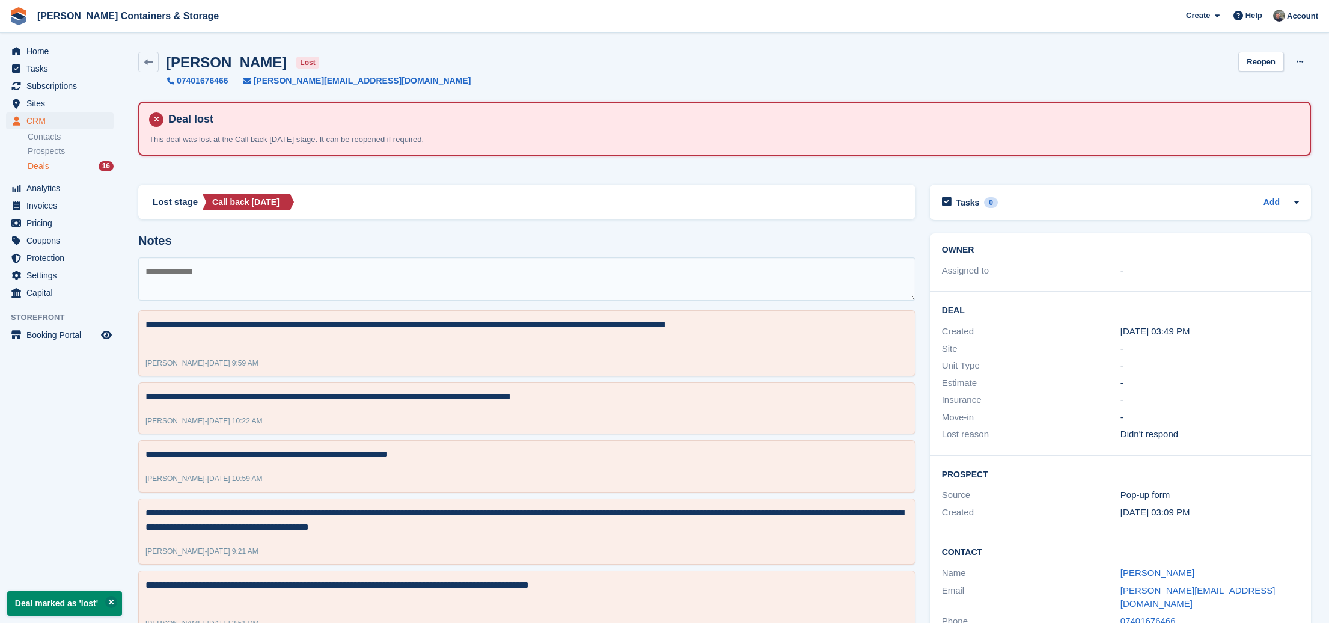
click at [41, 171] on span "Deals" at bounding box center [39, 165] width 22 height 11
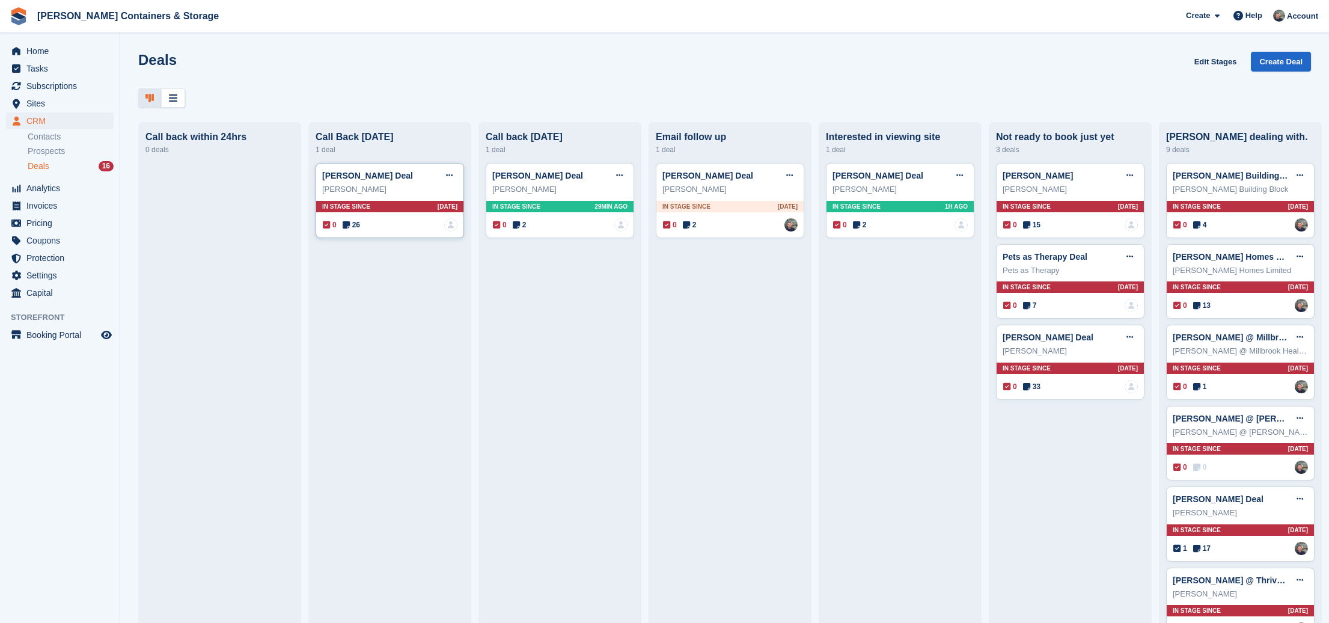
click at [351, 224] on span "26" at bounding box center [351, 224] width 17 height 11
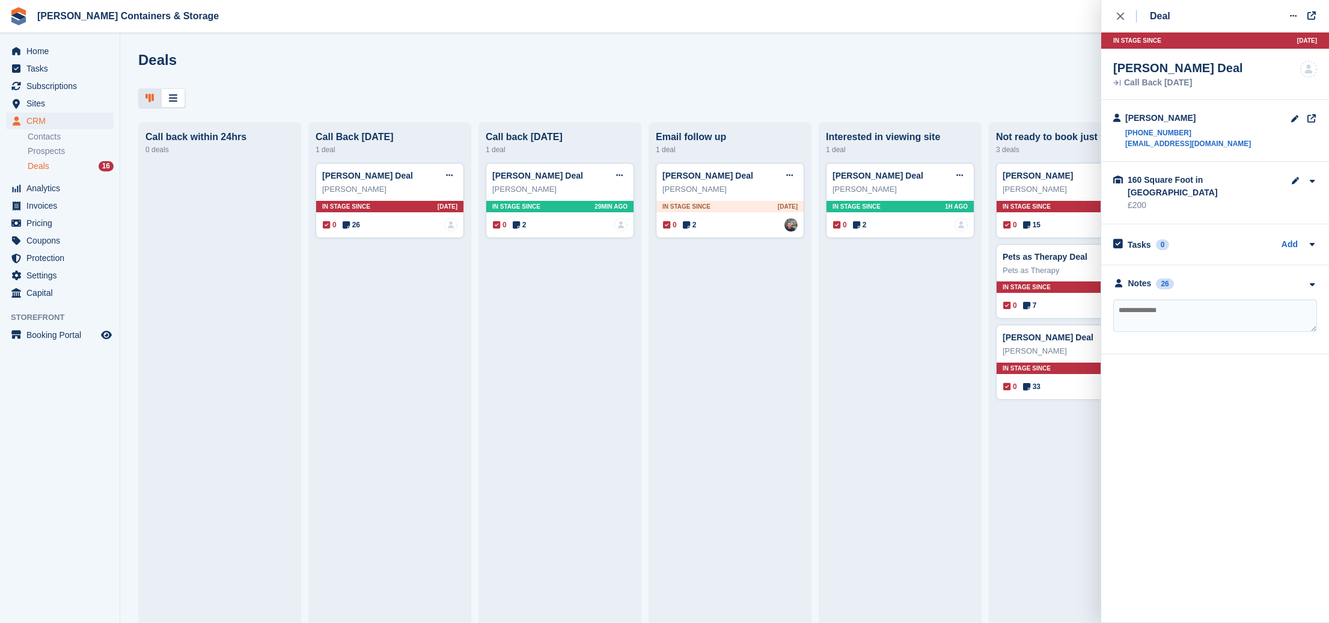
click at [1139, 312] on textarea at bounding box center [1215, 315] width 204 height 32
type textarea "*"
type textarea "**********"
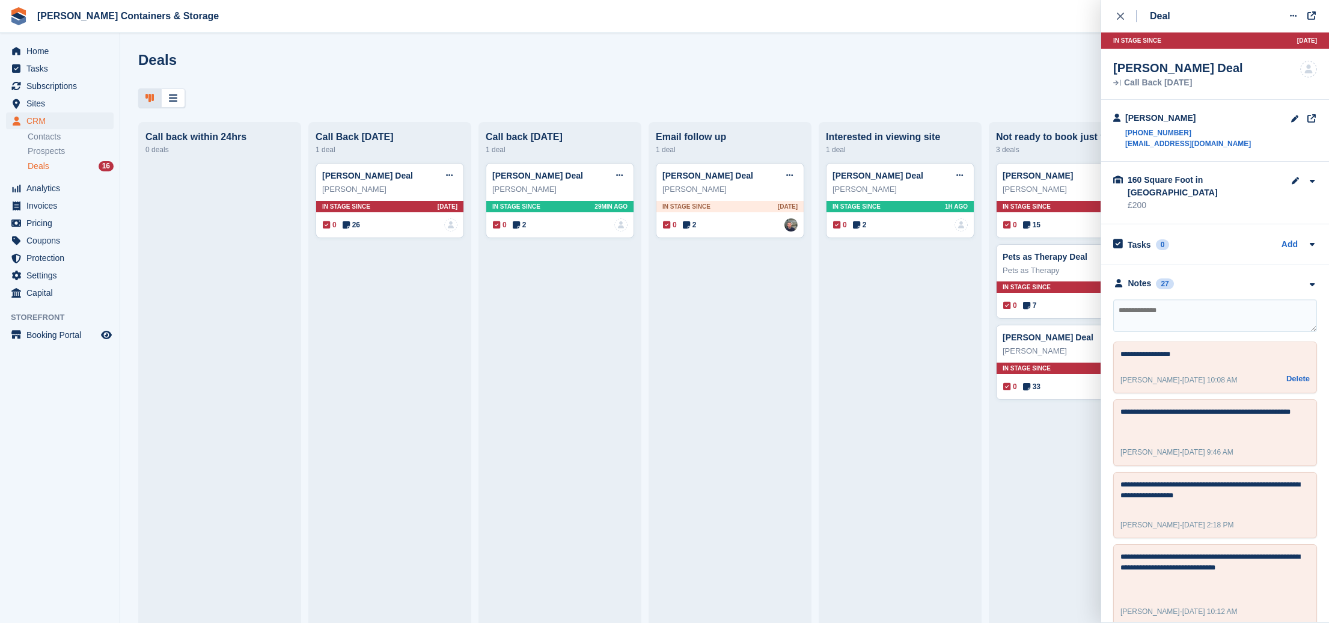
scroll to position [35, 0]
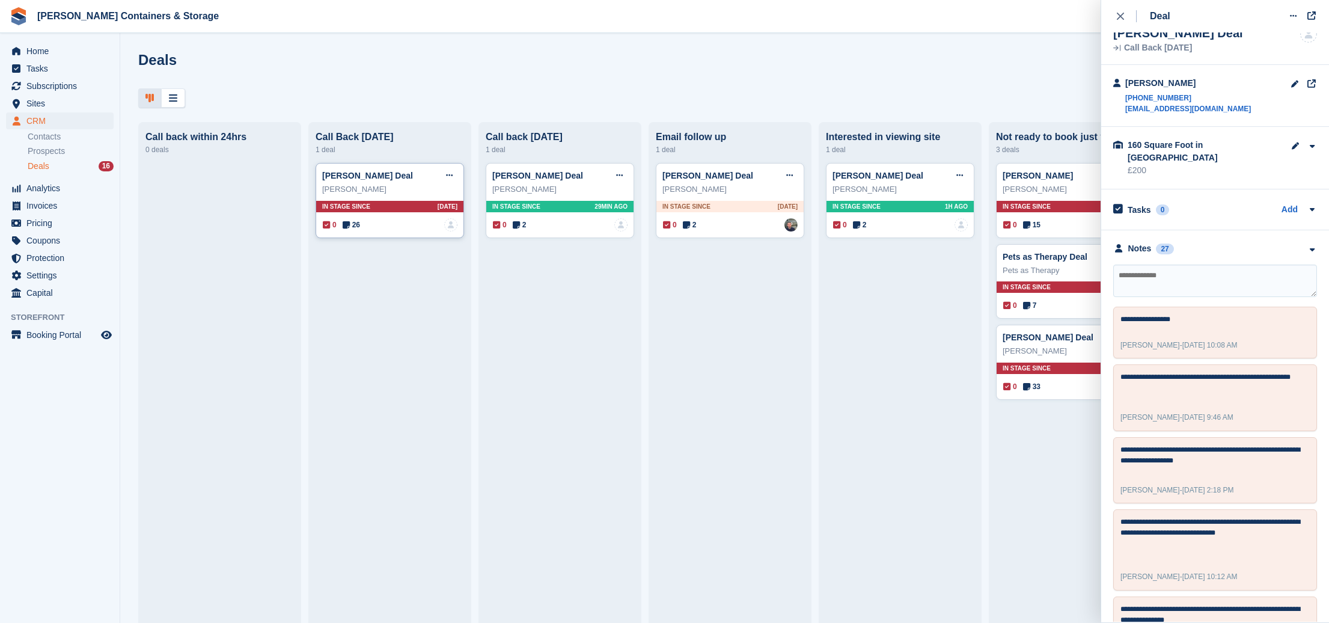
click at [447, 174] on icon at bounding box center [449, 175] width 7 height 8
drag, startPoint x: 425, startPoint y: 240, endPoint x: 467, endPoint y: 249, distance: 43.0
click at [425, 240] on p "Mark as lost" at bounding box center [402, 241] width 105 height 16
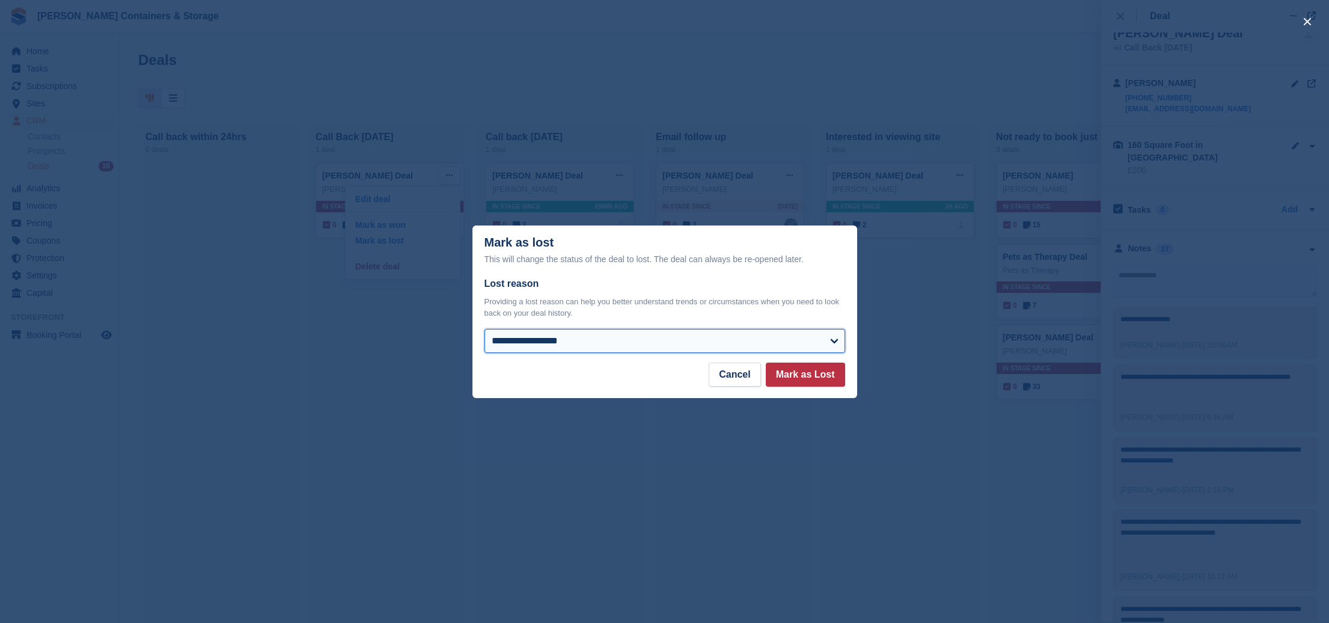
select select "**********"
click at [816, 371] on button "Mark as Lost" at bounding box center [805, 374] width 79 height 24
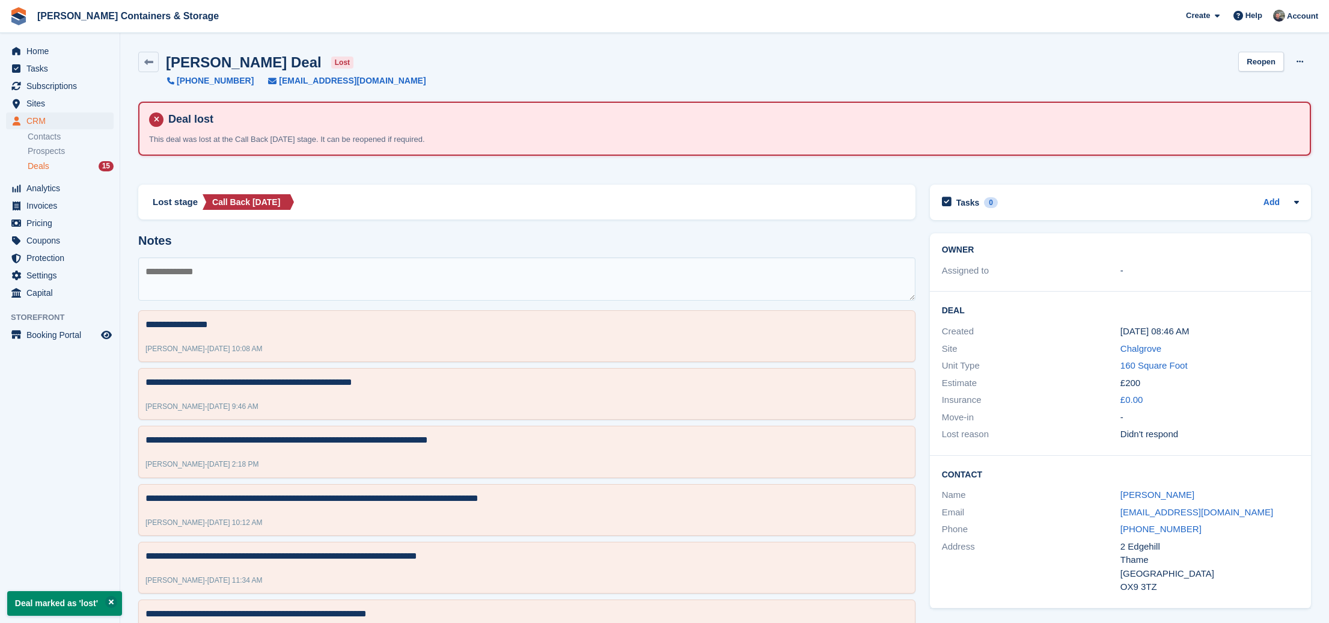
scroll to position [1, 0]
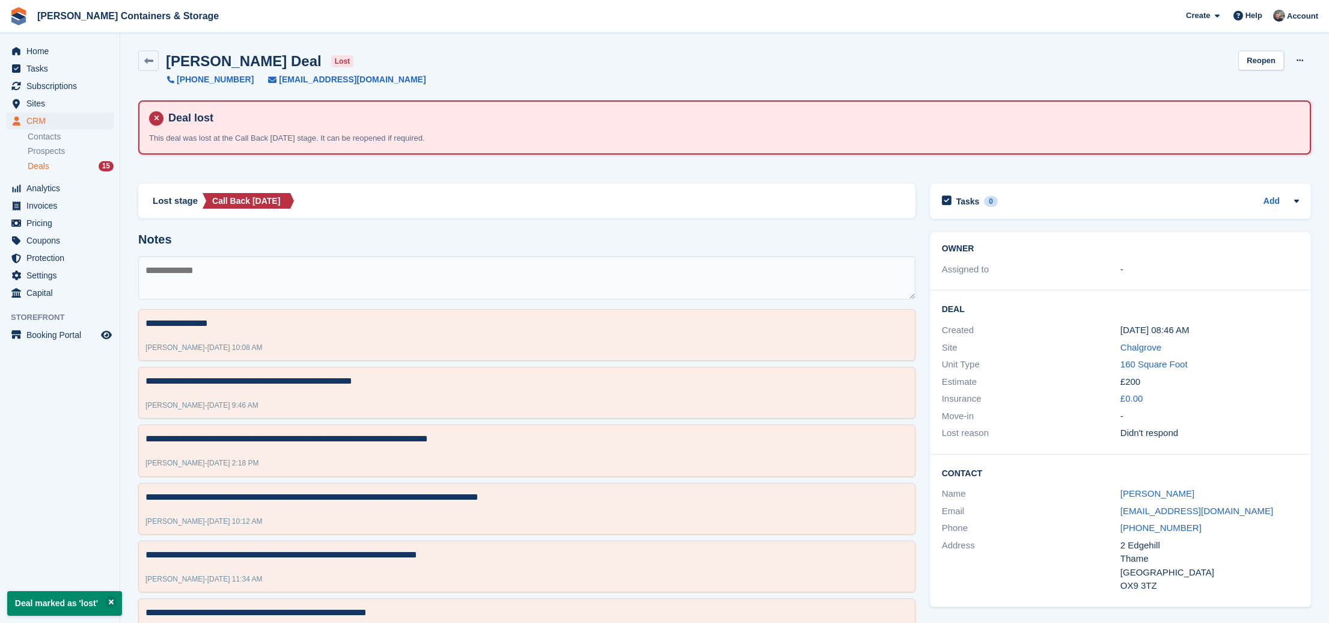
click at [42, 173] on ul "Contacts Prospects Deals 15" at bounding box center [74, 152] width 92 height 44
click at [41, 169] on span "Deals" at bounding box center [39, 165] width 22 height 11
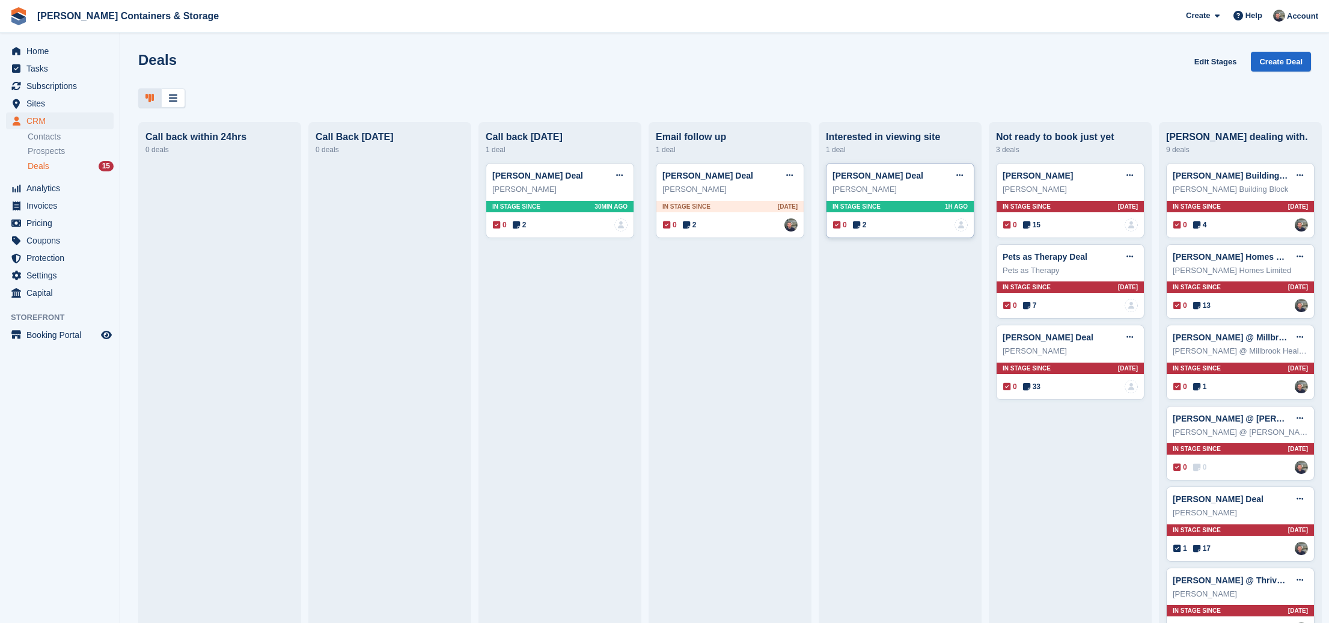
click at [859, 225] on icon at bounding box center [856, 225] width 7 height 8
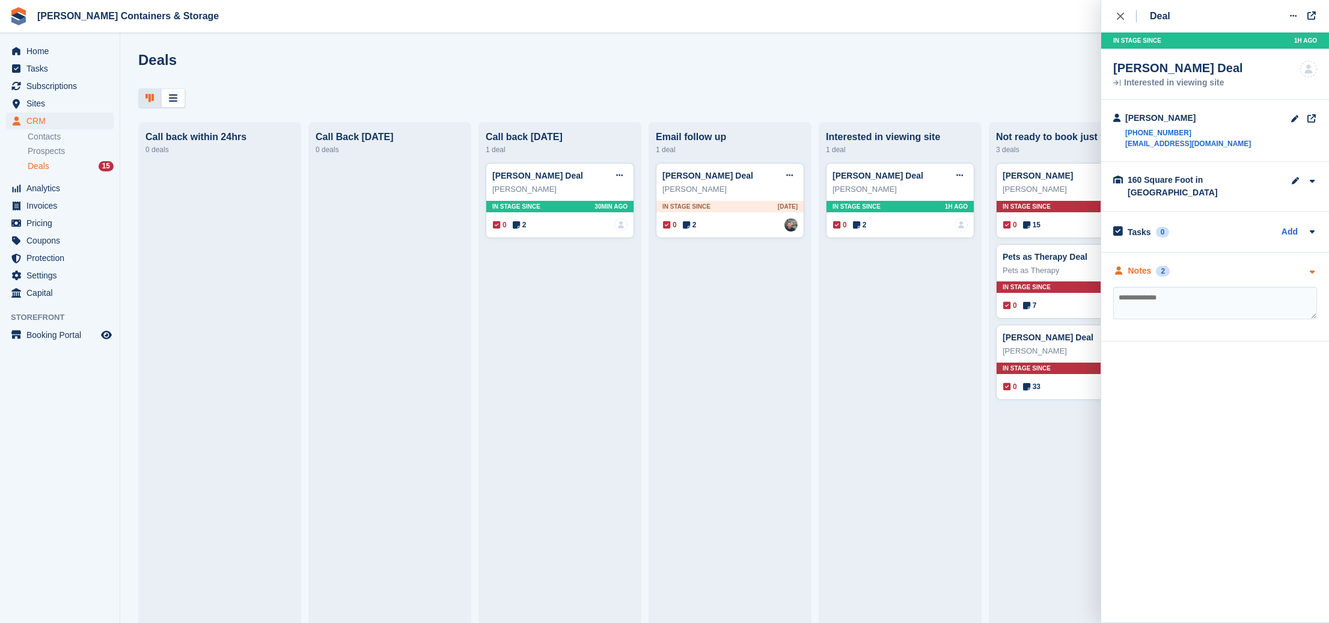
click at [1169, 266] on div "2" at bounding box center [1163, 271] width 14 height 11
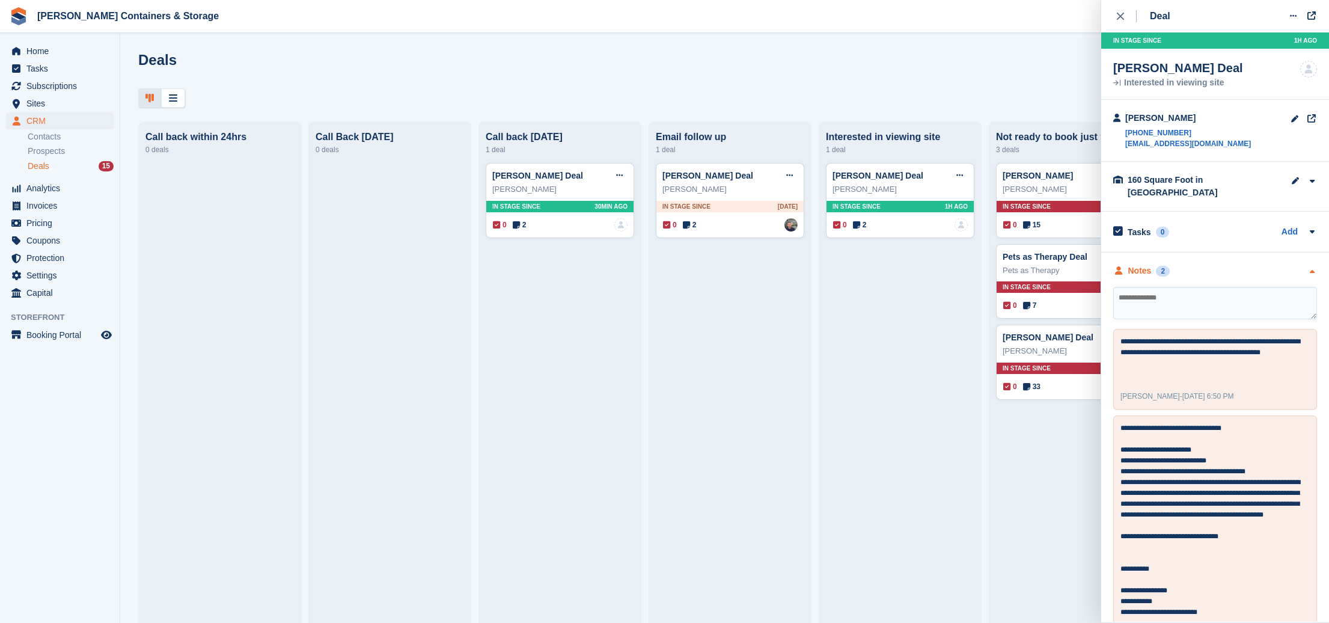
click at [1163, 266] on div "2" at bounding box center [1163, 271] width 14 height 11
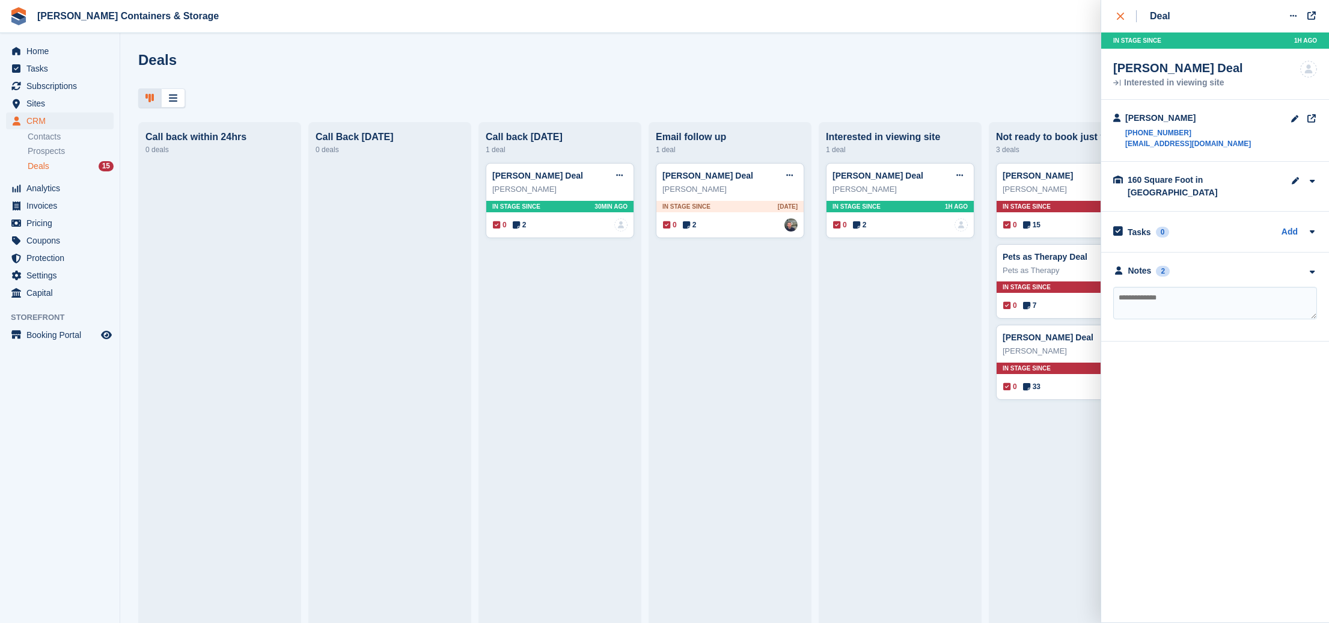
click at [1122, 15] on icon "close" at bounding box center [1119, 16] width 7 height 7
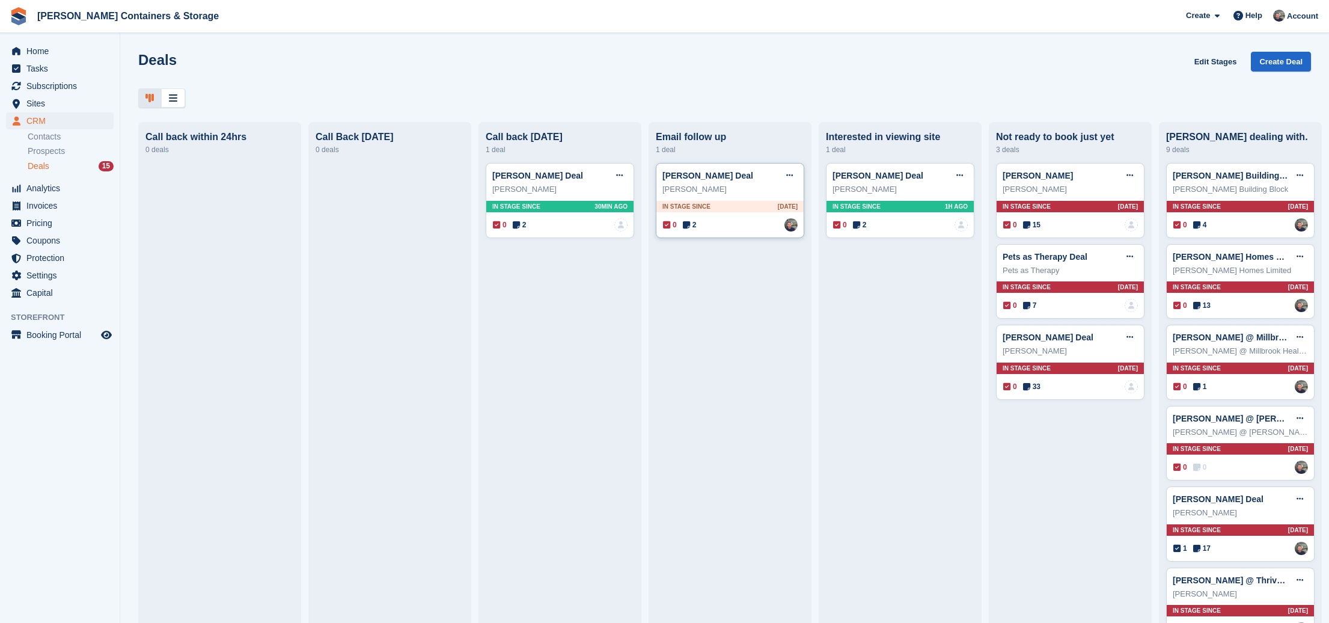
click at [695, 221] on span "2" at bounding box center [690, 224] width 14 height 11
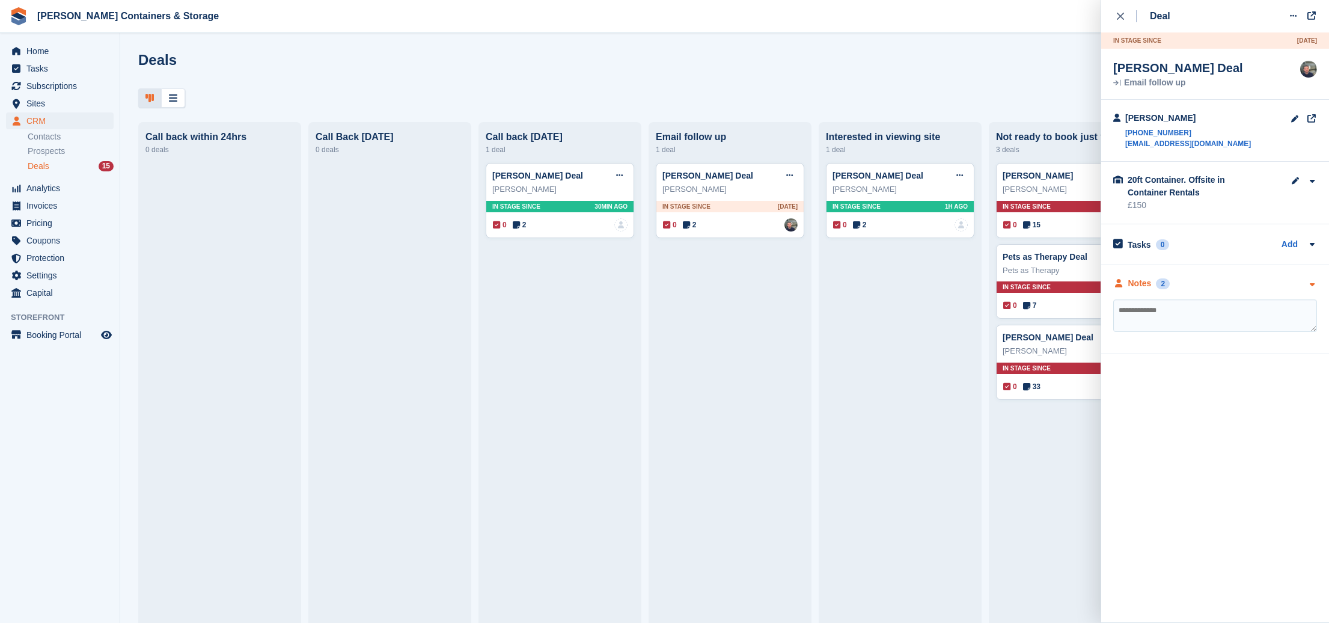
click at [1153, 288] on div "Notes 2" at bounding box center [1141, 283] width 56 height 13
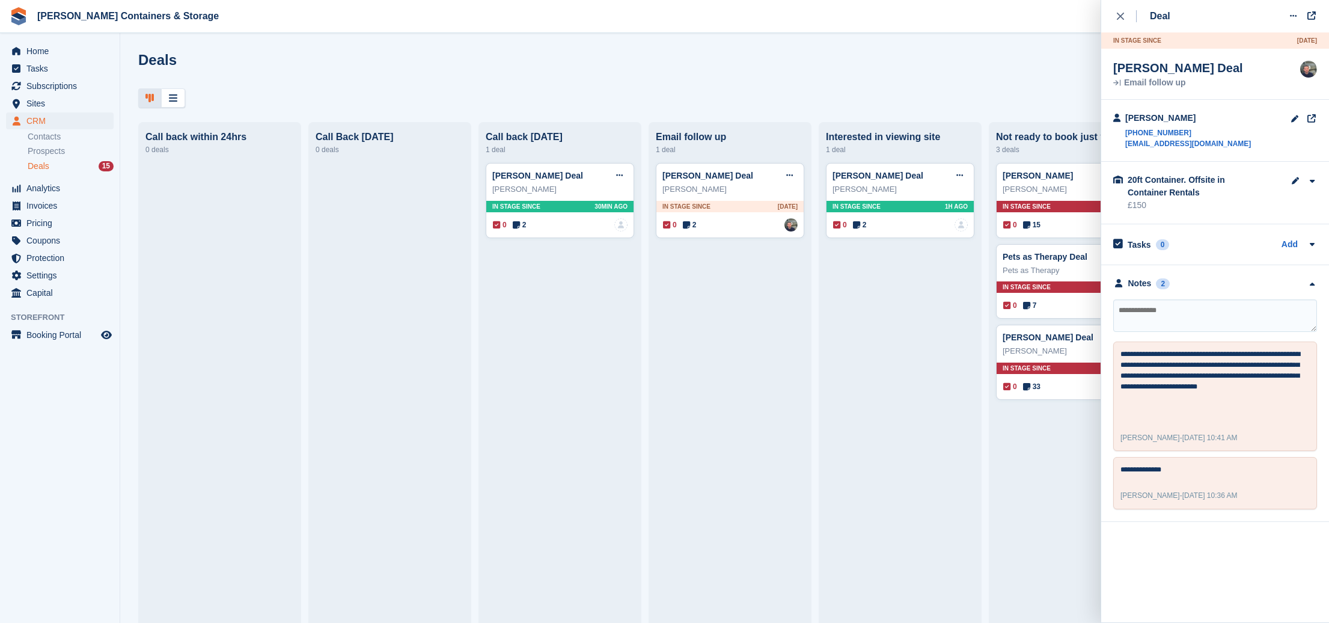
drag, startPoint x: 1121, startPoint y: 20, endPoint x: 841, endPoint y: 282, distance: 384.3
click at [1122, 20] on div "close" at bounding box center [1126, 16] width 20 height 12
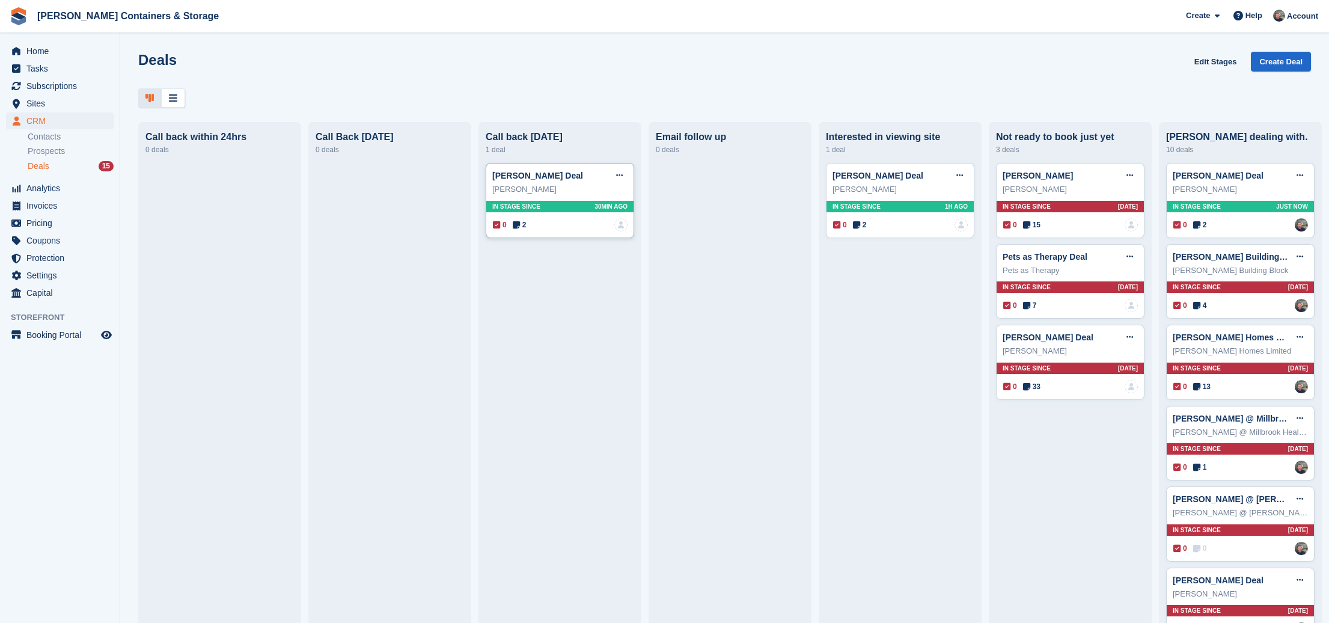
click at [521, 225] on span "2" at bounding box center [520, 224] width 14 height 11
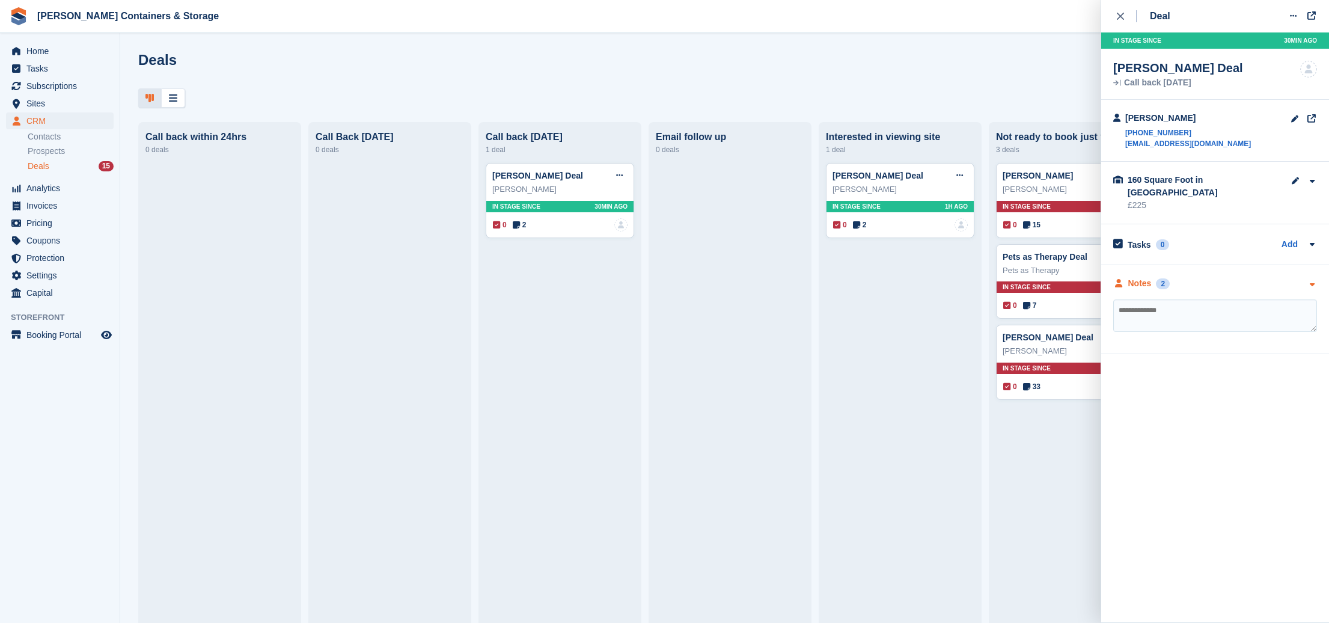
drag, startPoint x: 1152, startPoint y: 260, endPoint x: 1157, endPoint y: 269, distance: 10.5
click at [1152, 265] on div "**********" at bounding box center [1215, 309] width 228 height 89
click at [1157, 278] on div "2" at bounding box center [1163, 283] width 14 height 11
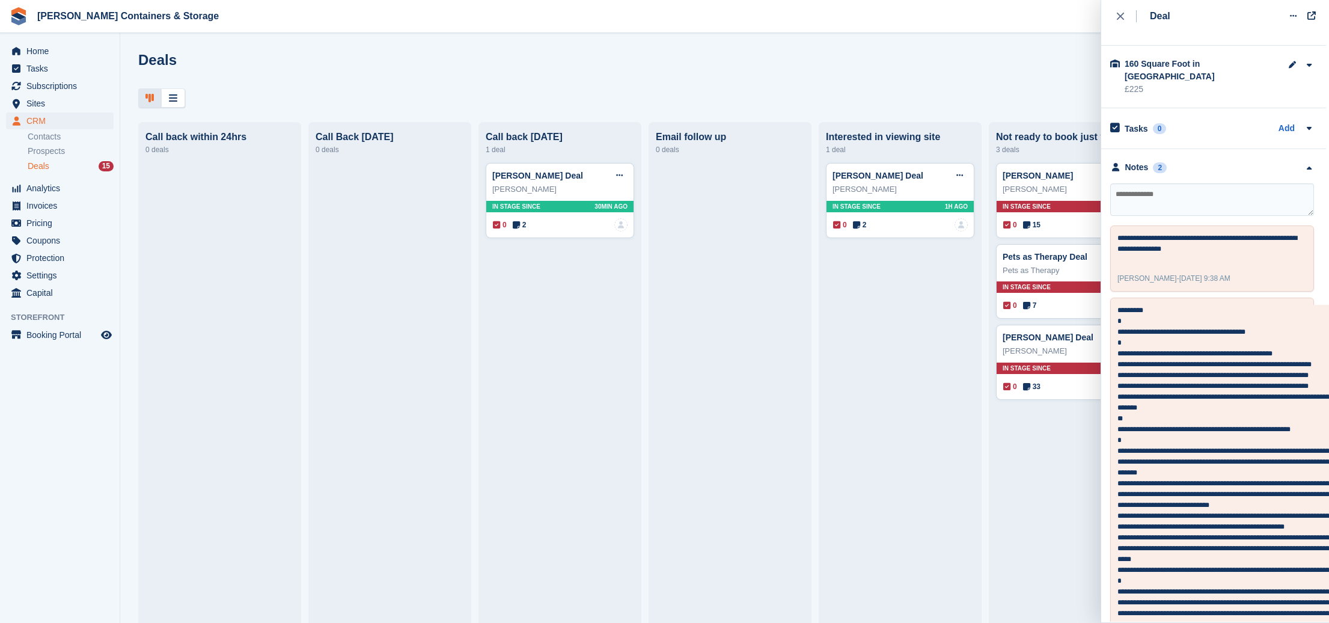
scroll to position [119, 3]
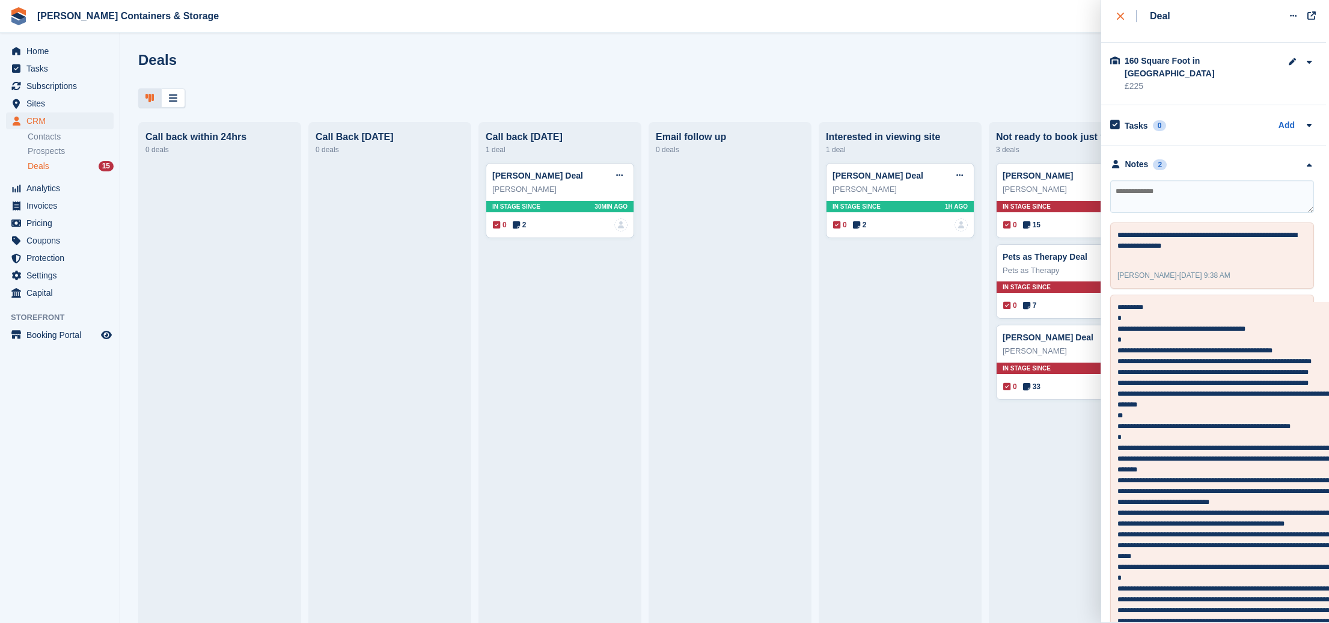
click at [1116, 16] on icon "close" at bounding box center [1119, 16] width 7 height 7
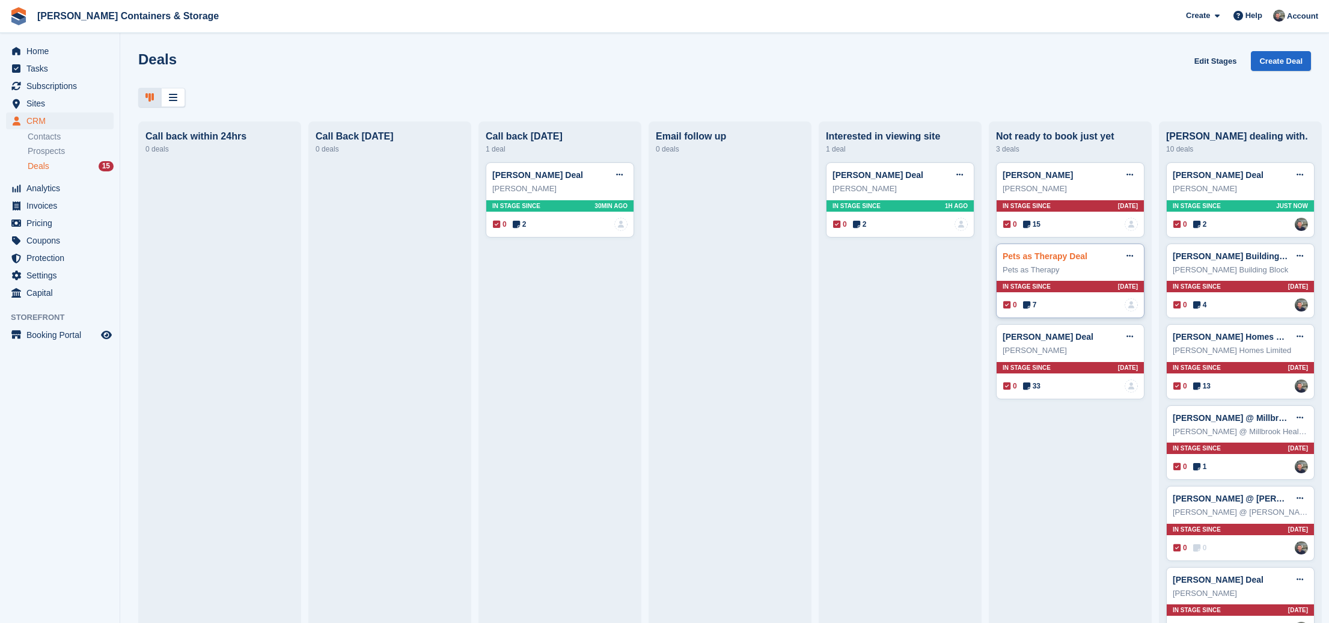
scroll to position [10, 0]
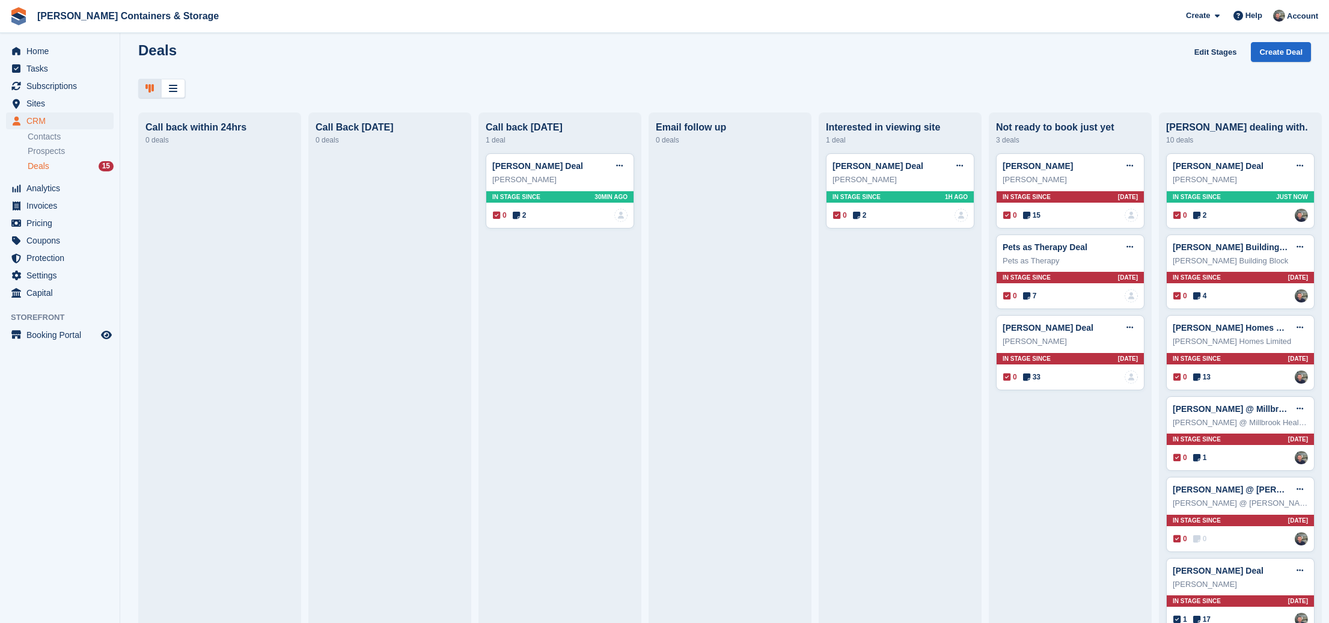
click at [38, 163] on span "Deals" at bounding box center [39, 165] width 22 height 11
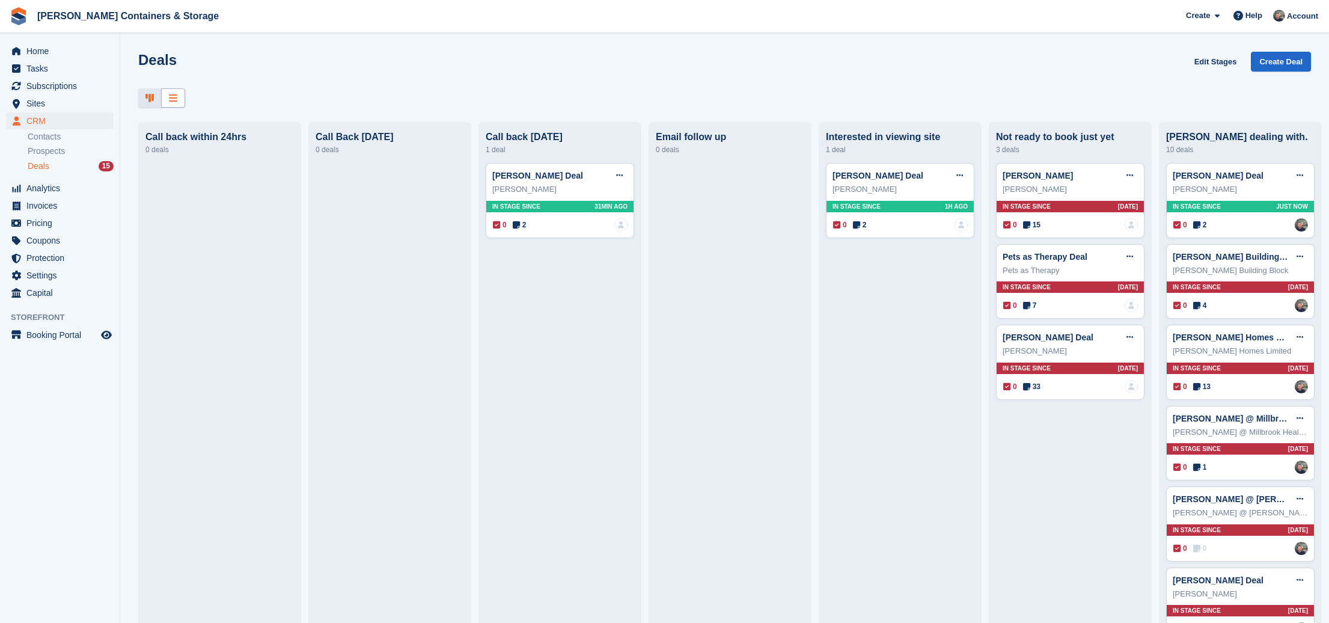
click at [165, 99] on div at bounding box center [173, 98] width 24 height 20
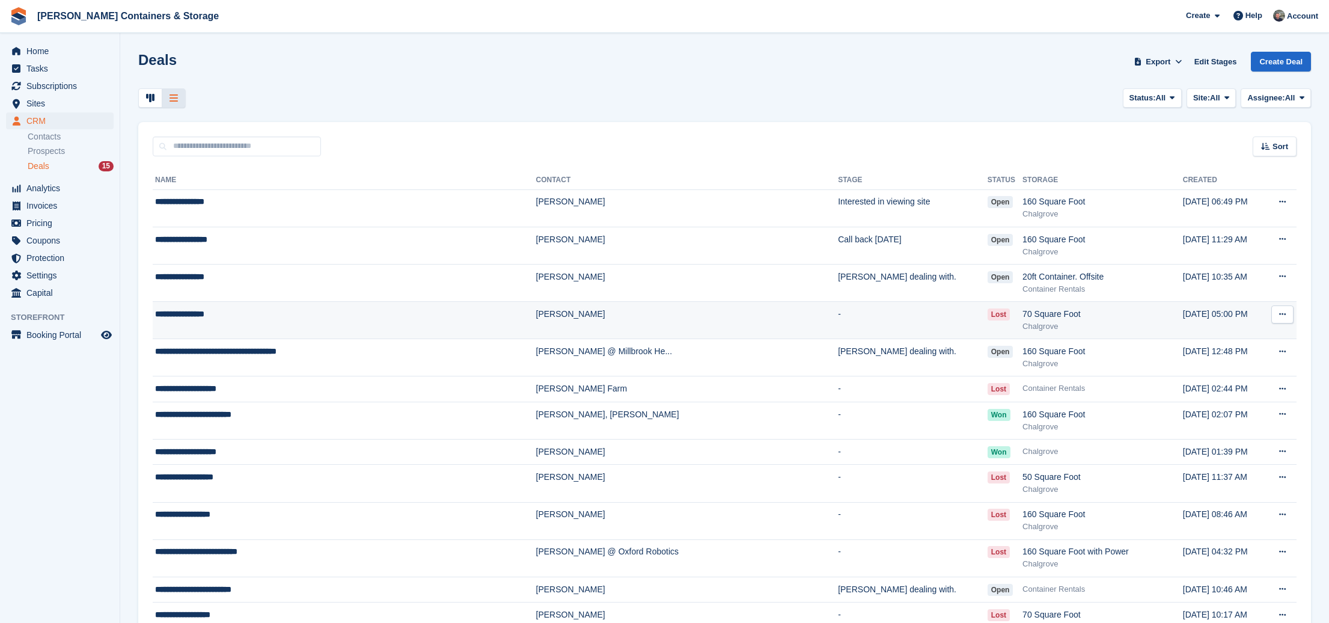
click at [250, 323] on td "**********" at bounding box center [344, 319] width 383 height 37
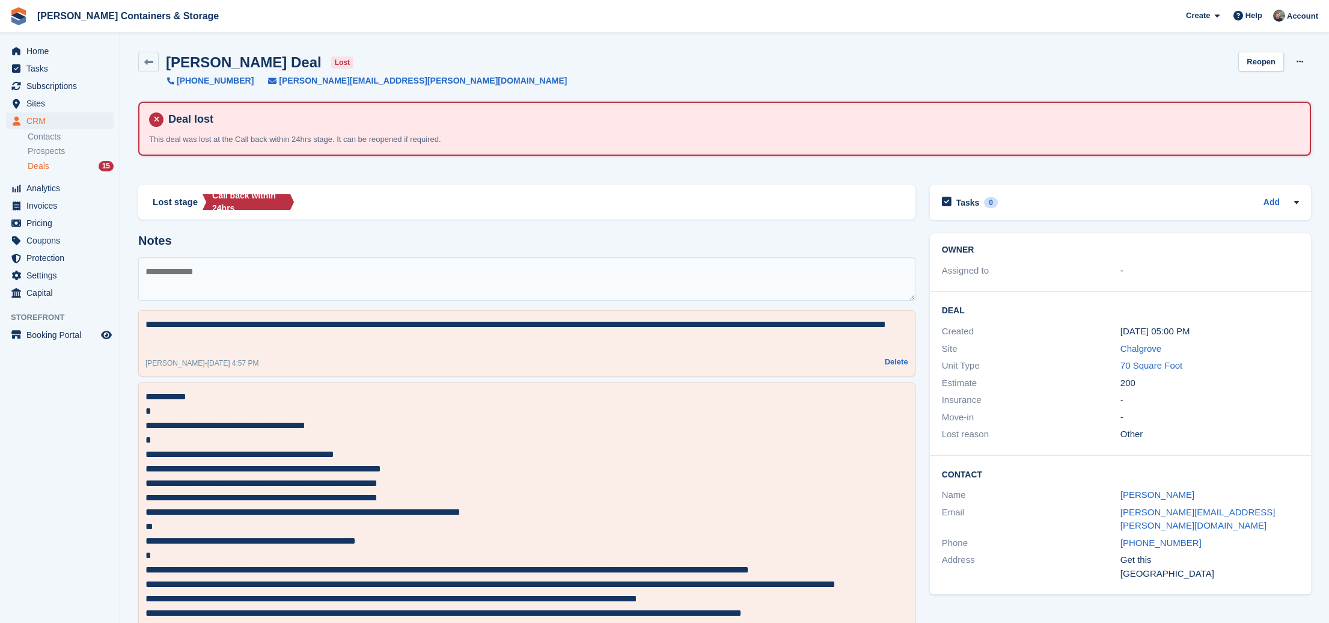
scroll to position [3, 0]
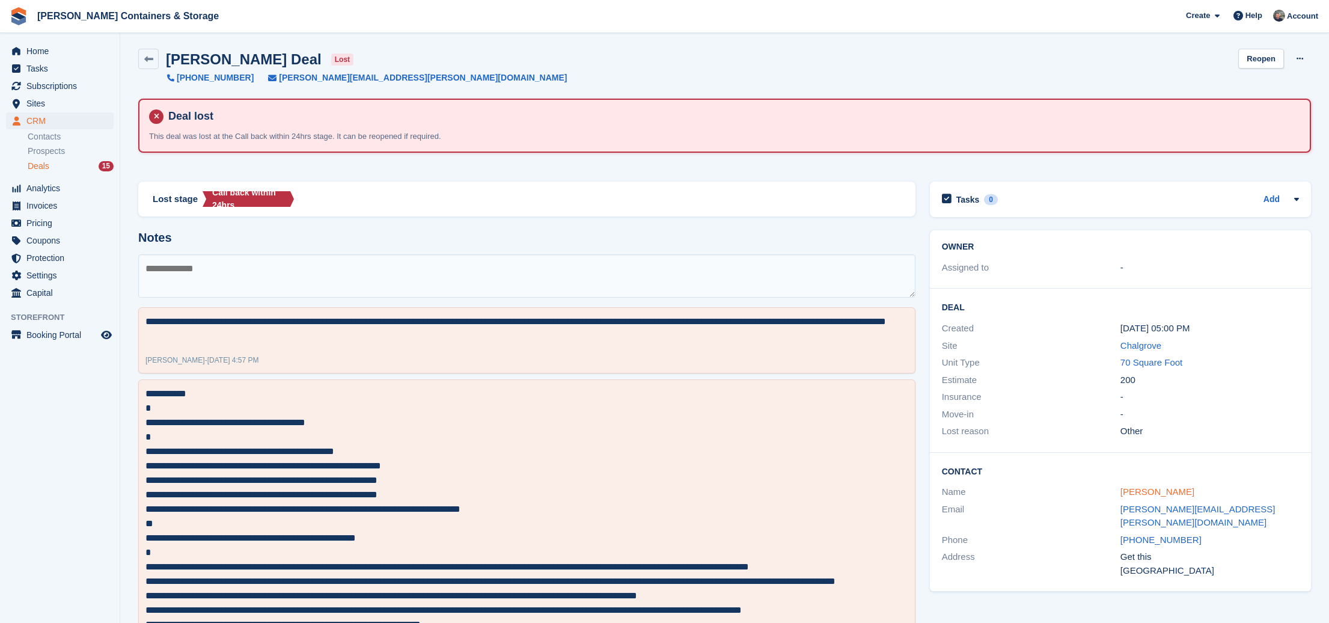
click at [1150, 486] on link "[PERSON_NAME]" at bounding box center [1157, 491] width 74 height 10
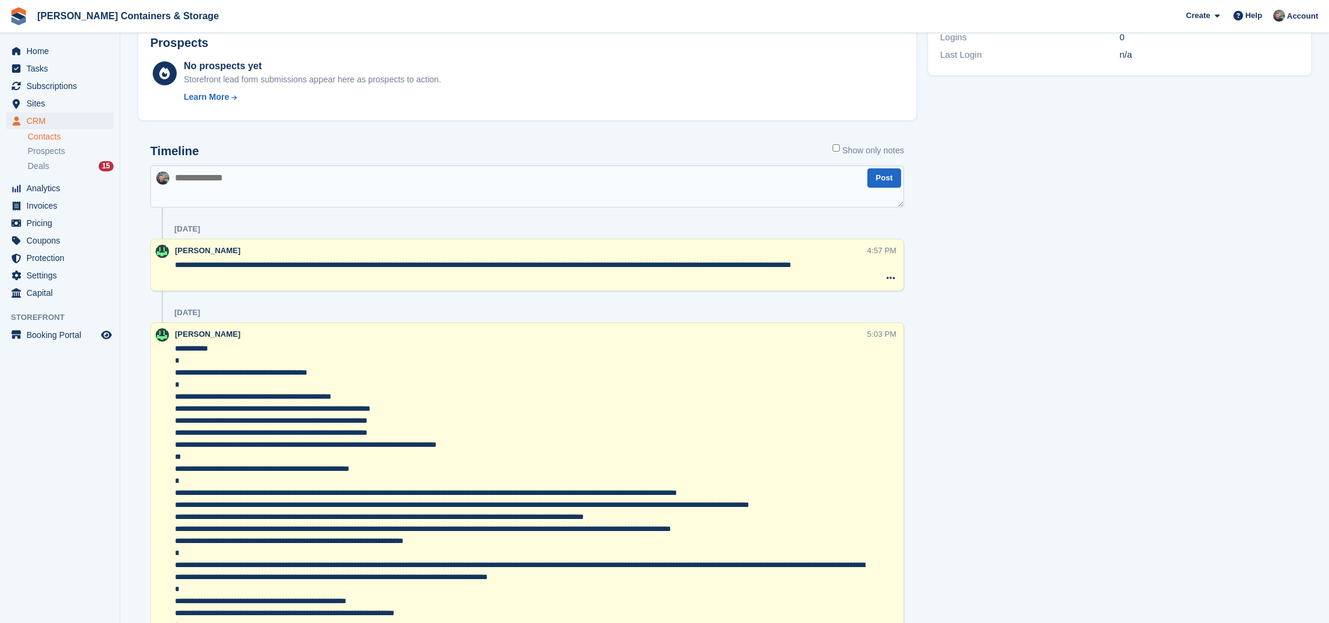
scroll to position [418, 1]
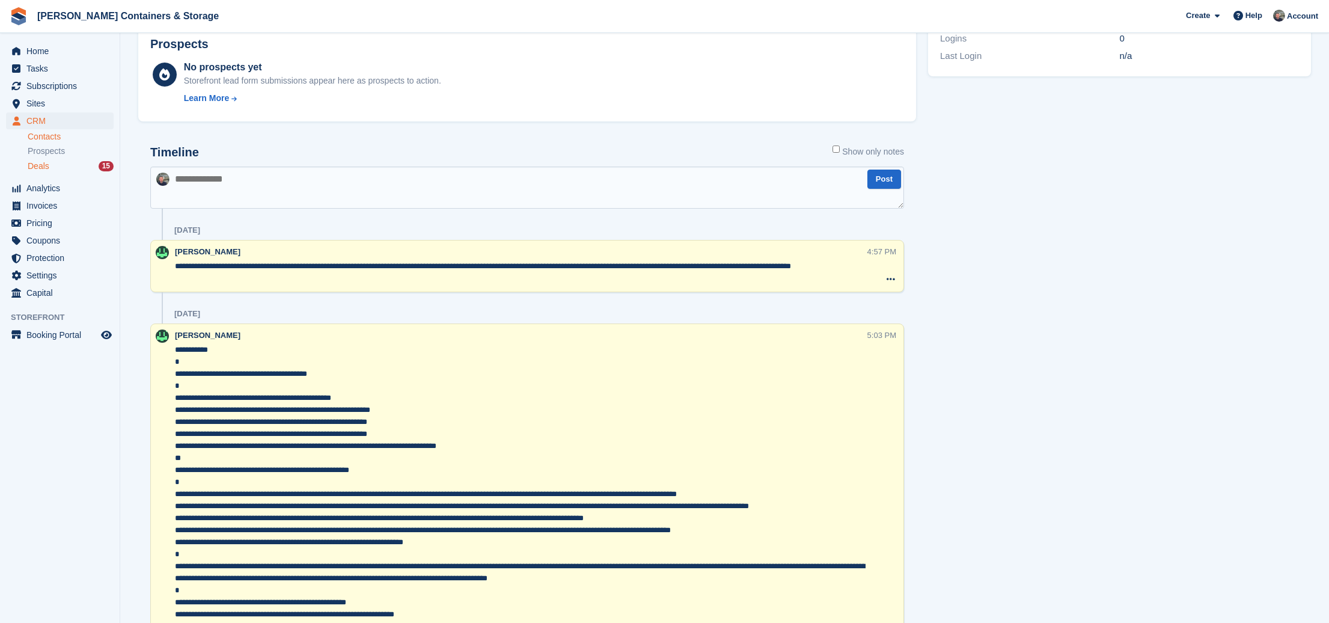
click at [49, 162] on span "Deals" at bounding box center [39, 165] width 22 height 11
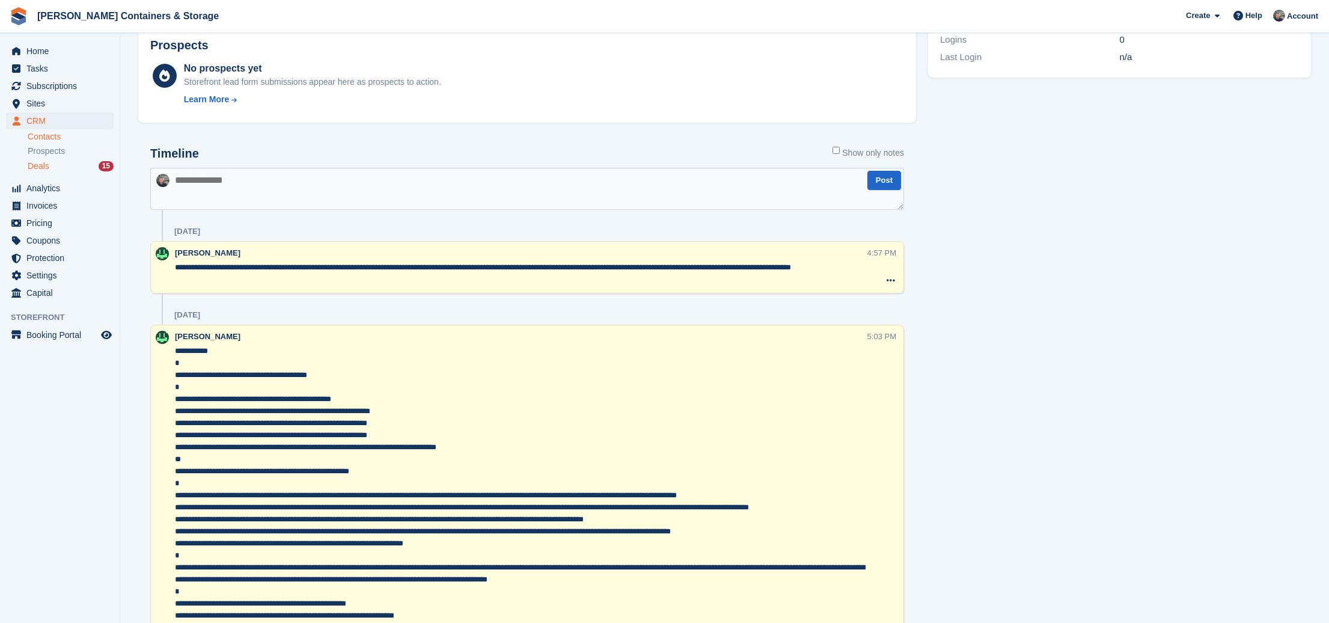
scroll to position [415, 0]
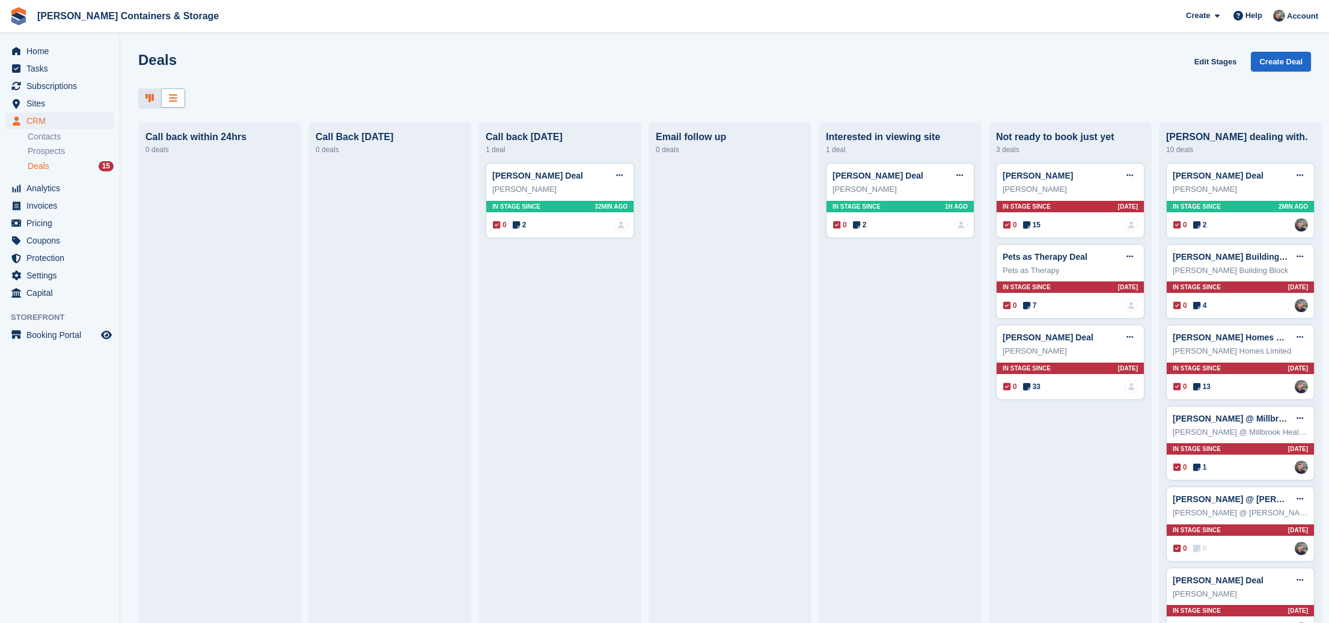
click at [174, 93] on icon at bounding box center [173, 98] width 8 height 10
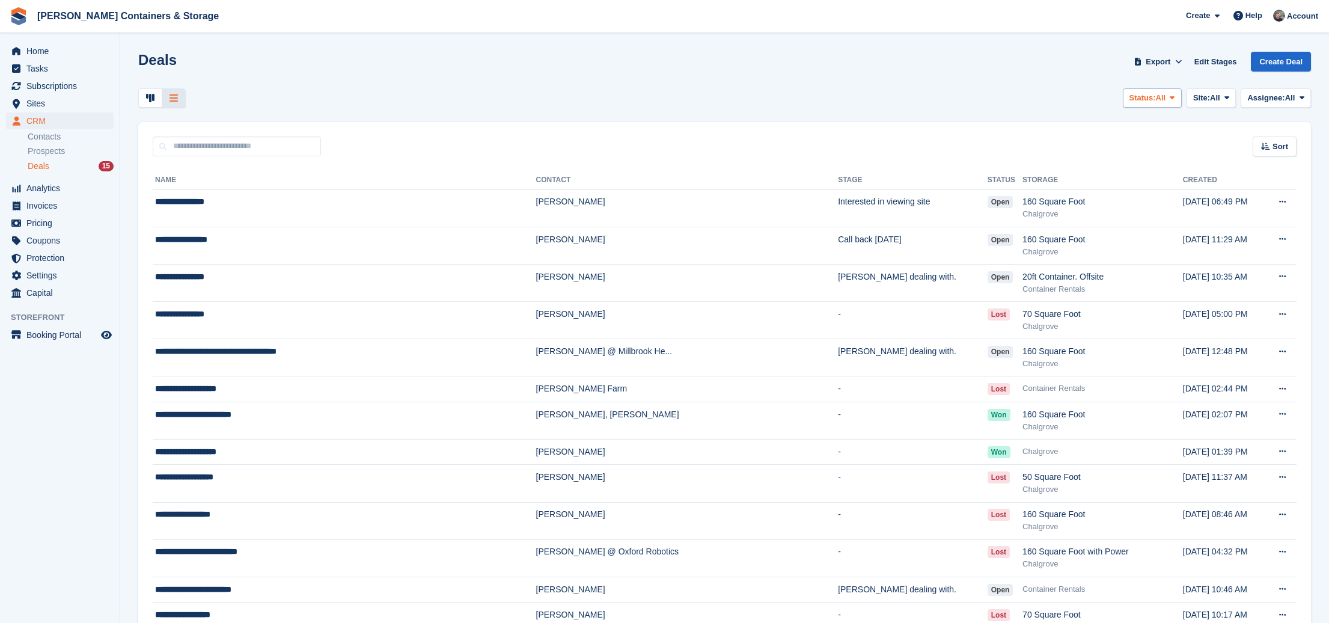
drag, startPoint x: 1150, startPoint y: 99, endPoint x: 1156, endPoint y: 100, distance: 6.9
click at [1156, 100] on span "All" at bounding box center [1161, 98] width 10 height 12
click at [1121, 192] on link "Lost" at bounding box center [1123, 191] width 105 height 22
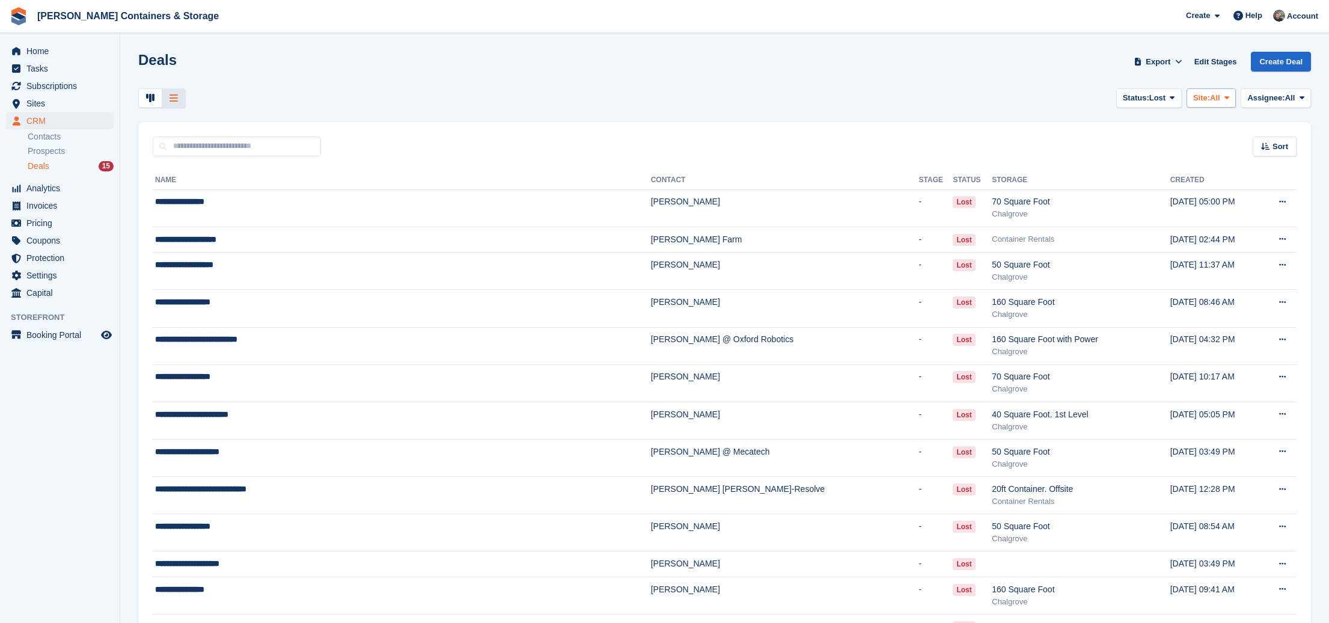
click at [1195, 98] on span "Site:" at bounding box center [1201, 98] width 17 height 12
drag, startPoint x: 1187, startPoint y: 160, endPoint x: 1185, endPoint y: 154, distance: 7.0
click at [1186, 155] on div "All Chalgrove Container Rentals Not specified" at bounding box center [1177, 158] width 115 height 97
click at [1180, 151] on link "Chalgrove" at bounding box center [1178, 148] width 105 height 22
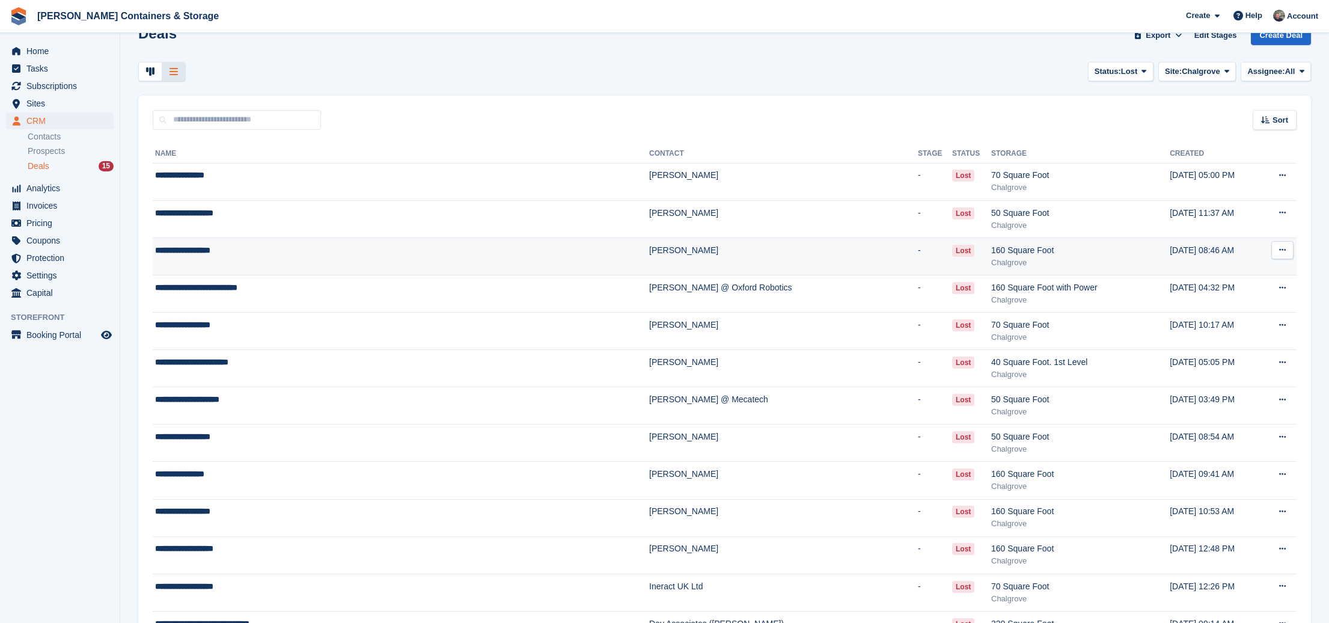
scroll to position [39, 0]
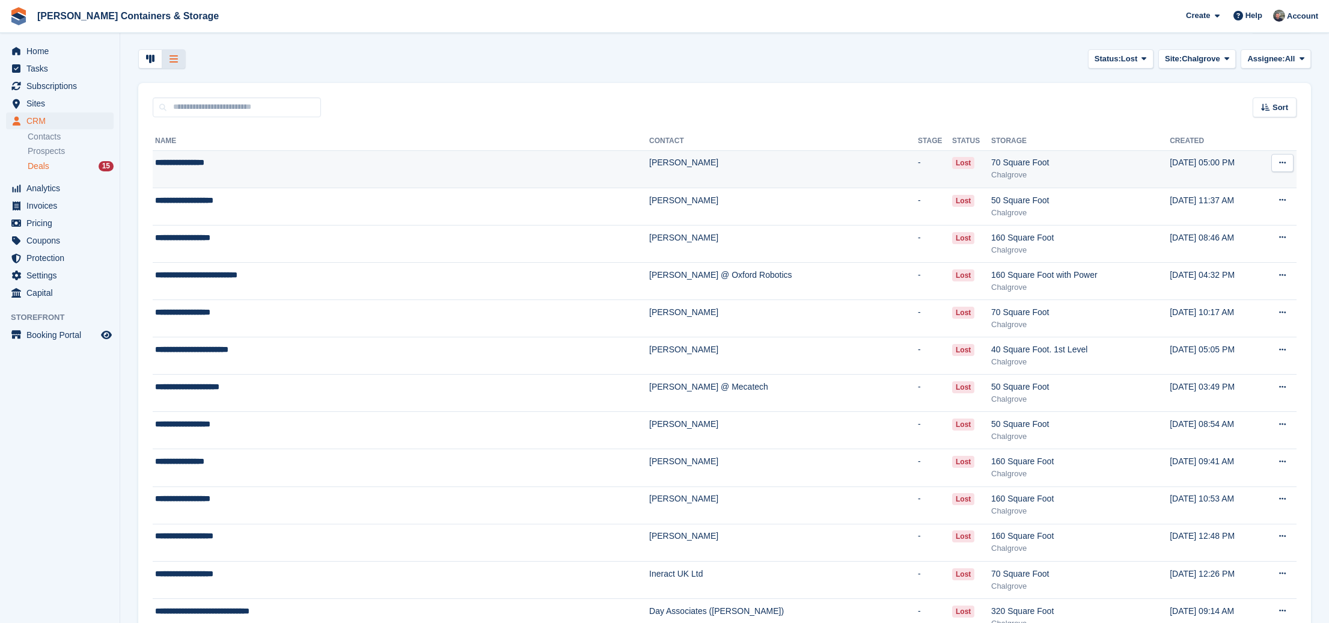
click at [991, 175] on div "Chalgrove" at bounding box center [1080, 175] width 178 height 12
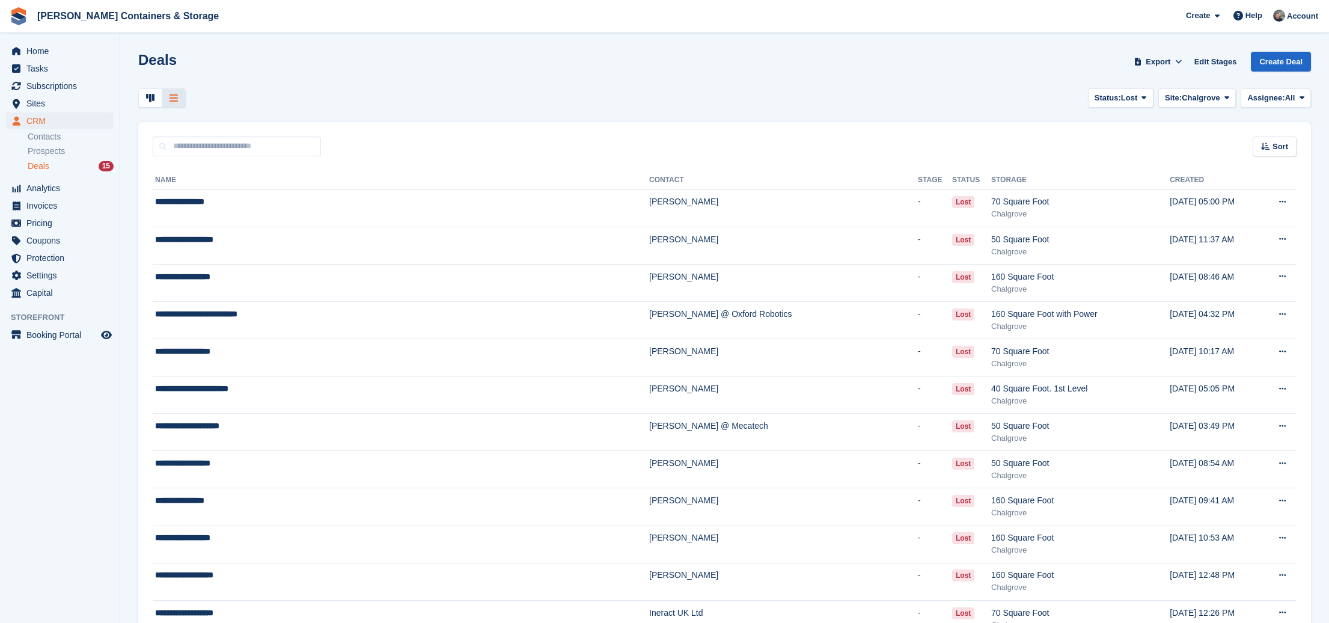
scroll to position [39, 0]
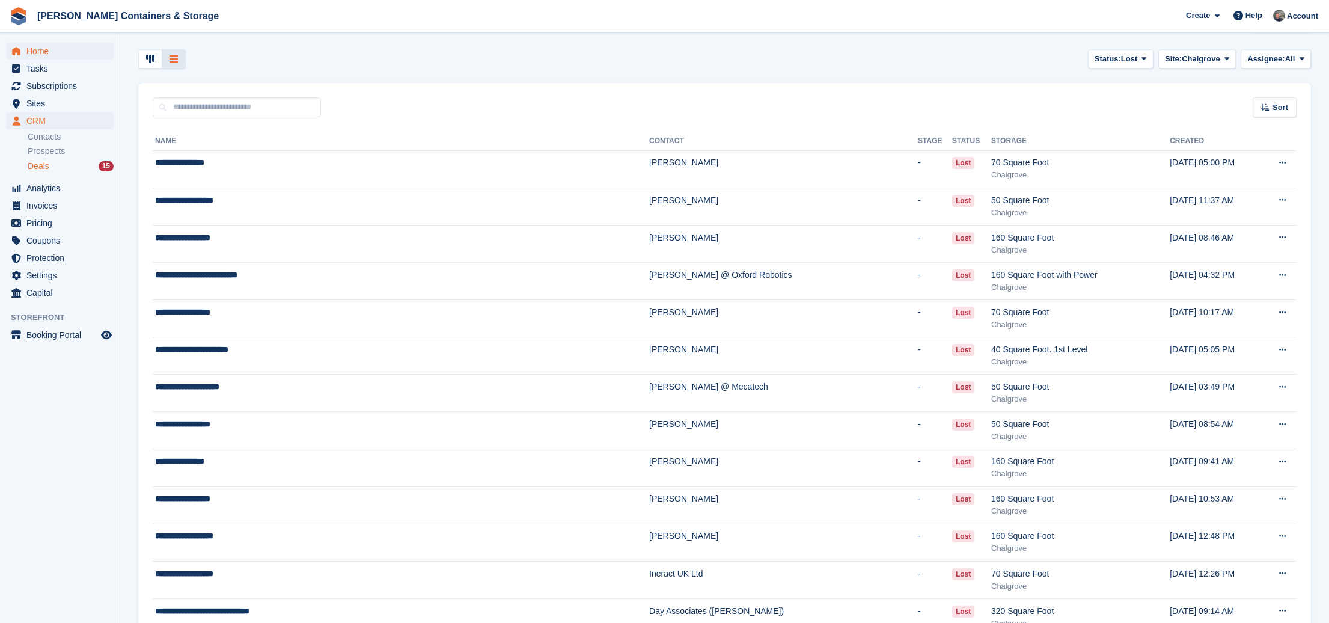
click at [41, 52] on span "Home" at bounding box center [62, 51] width 72 height 17
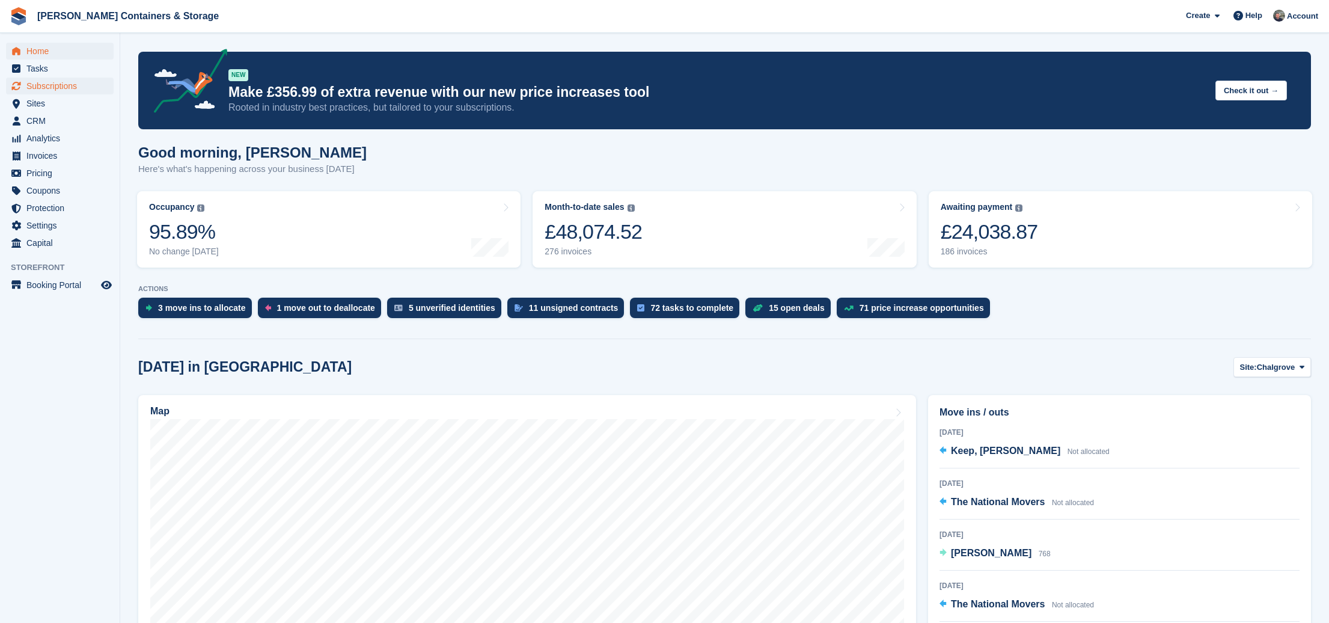
click at [67, 87] on span "Subscriptions" at bounding box center [62, 86] width 72 height 17
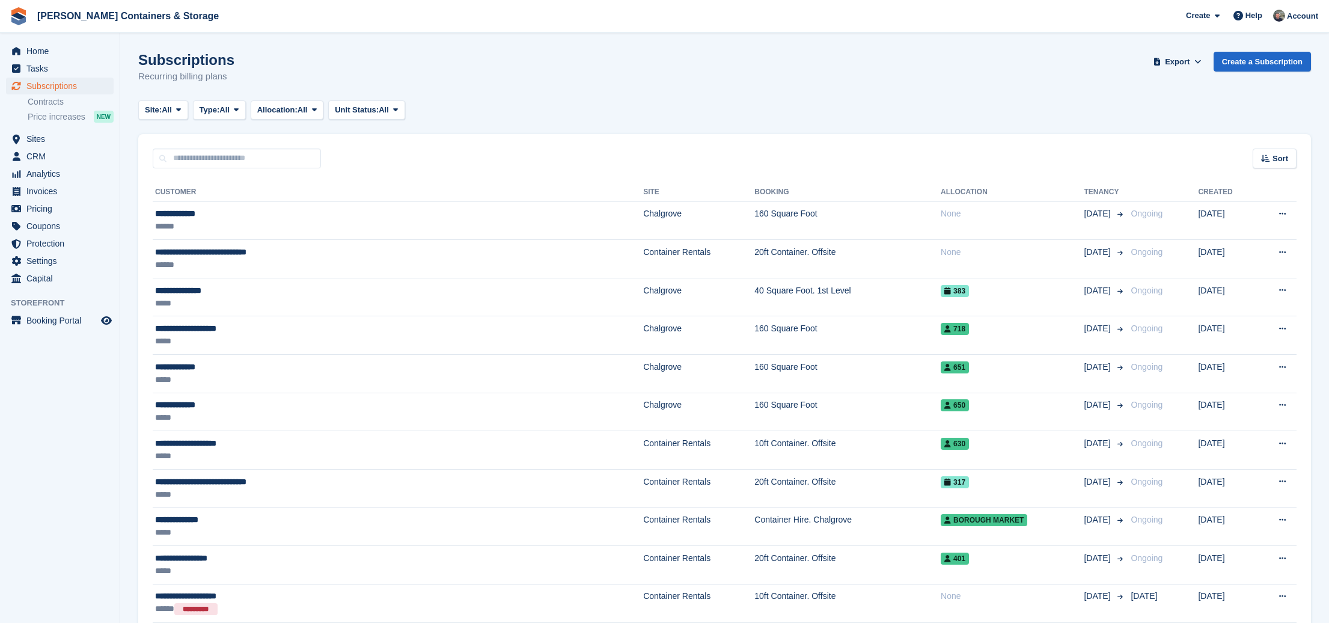
click at [67, 87] on span "Subscriptions" at bounding box center [62, 86] width 72 height 17
click at [228, 160] on input "text" at bounding box center [237, 158] width 168 height 20
